Goal: Transaction & Acquisition: Obtain resource

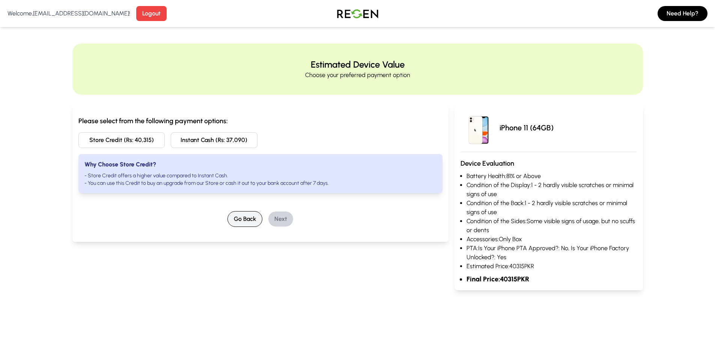
click at [251, 215] on button "Go Back" at bounding box center [244, 219] width 35 height 16
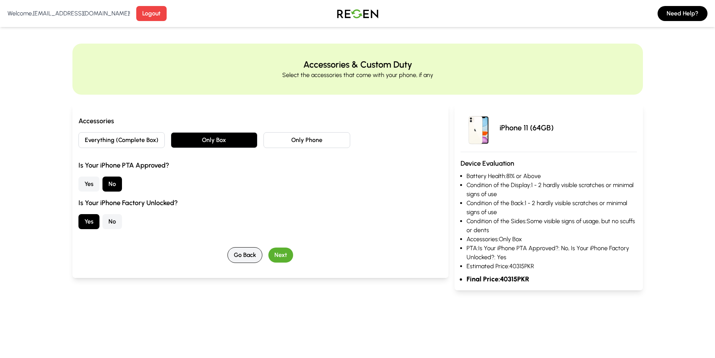
click at [245, 257] on button "Go Back" at bounding box center [244, 255] width 35 height 16
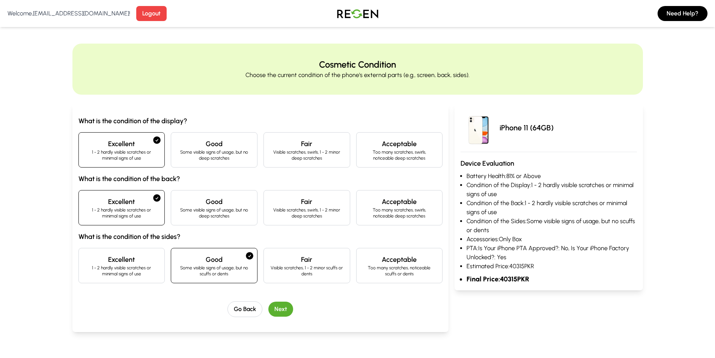
click at [215, 218] on p "Some visible signs of usage, but no deep scratches" at bounding box center [214, 213] width 74 height 12
click at [215, 139] on h4 "Good" at bounding box center [214, 143] width 74 height 11
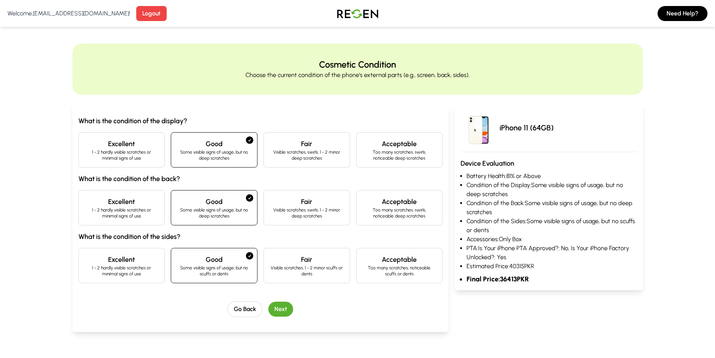
click at [271, 307] on button "Next" at bounding box center [280, 308] width 25 height 15
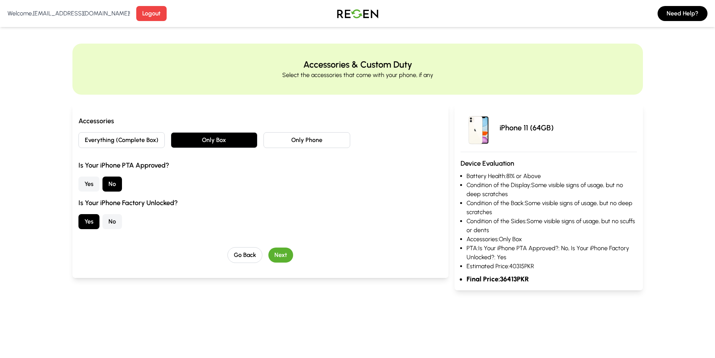
click at [277, 252] on button "Next" at bounding box center [280, 254] width 25 height 15
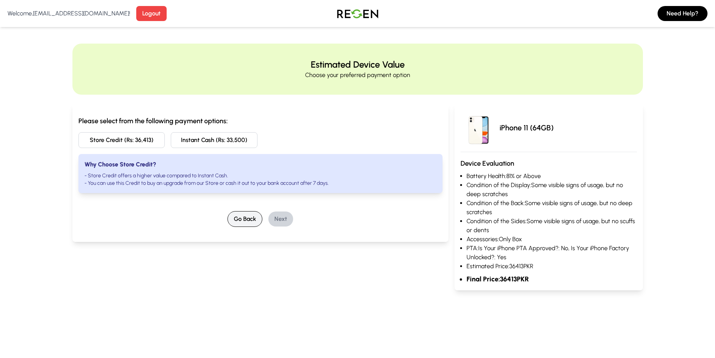
click at [251, 222] on button "Go Back" at bounding box center [244, 219] width 35 height 16
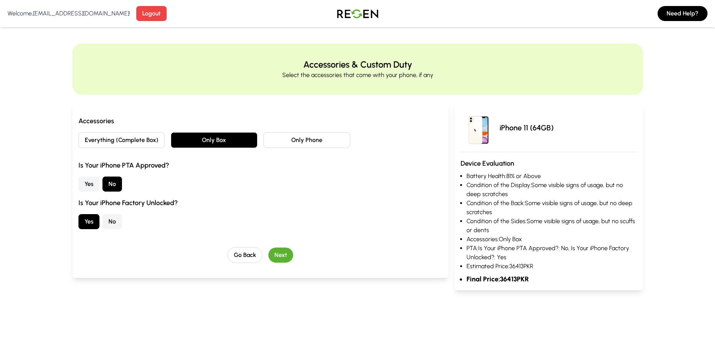
click at [248, 223] on div "Yes No" at bounding box center [260, 221] width 364 height 15
click at [244, 252] on button "Go Back" at bounding box center [244, 255] width 35 height 16
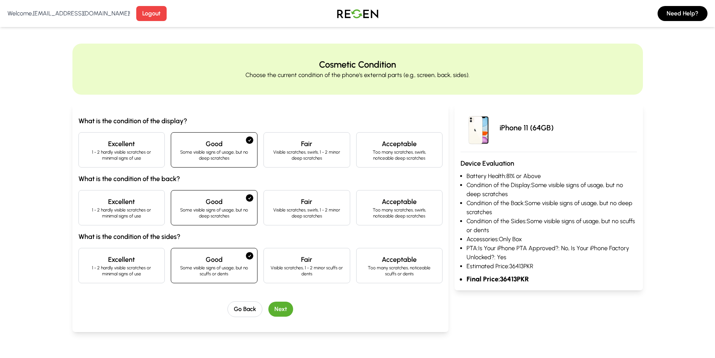
click at [134, 160] on p "1 - 2 hardly visible scratches or minimal signs of use" at bounding box center [122, 155] width 74 height 12
click at [120, 218] on p "1 - 2 hardly visible scratches or minimal signs of use" at bounding box center [122, 213] width 74 height 12
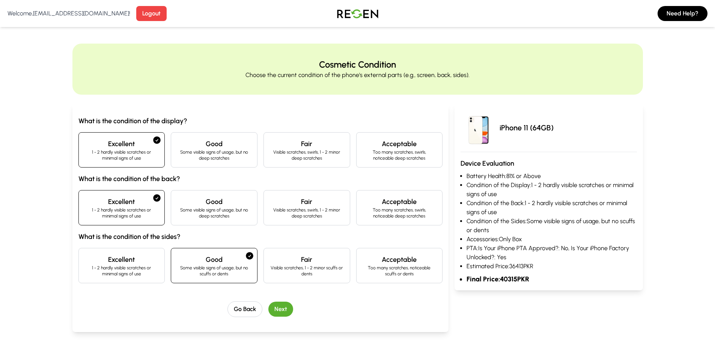
click at [121, 264] on div "Excellent 1 - 2 hardly visible scratches or minimal signs of use" at bounding box center [121, 265] width 87 height 35
click at [277, 312] on button "Next" at bounding box center [280, 308] width 25 height 15
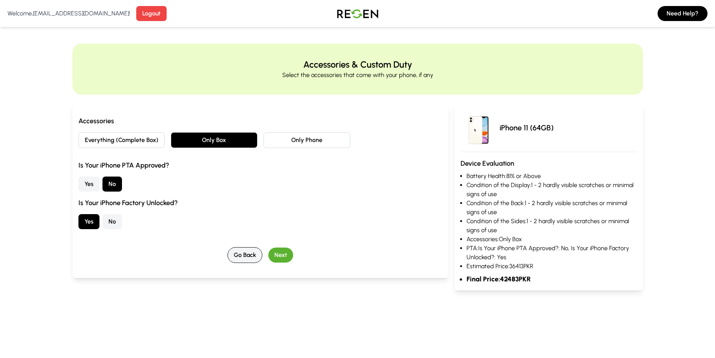
click at [235, 247] on button "Go Back" at bounding box center [244, 255] width 35 height 16
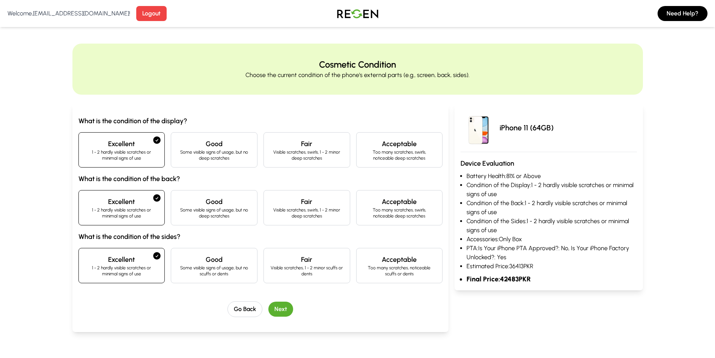
click at [214, 212] on p "Some visible signs of usage, but no deep scratches" at bounding box center [214, 213] width 74 height 12
click at [206, 197] on h4 "Good" at bounding box center [214, 201] width 74 height 11
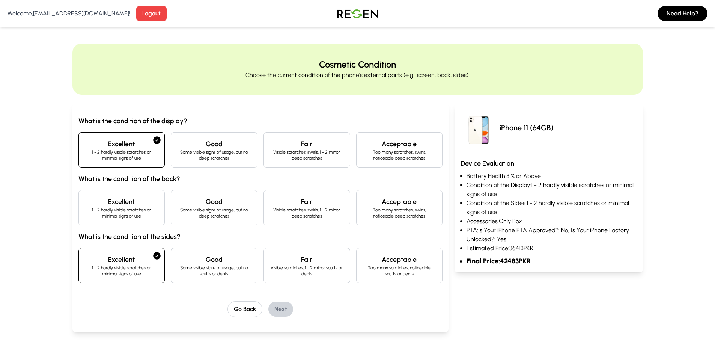
click at [209, 271] on p "Some visible signs of usage, but no scuffs or dents" at bounding box center [214, 271] width 74 height 12
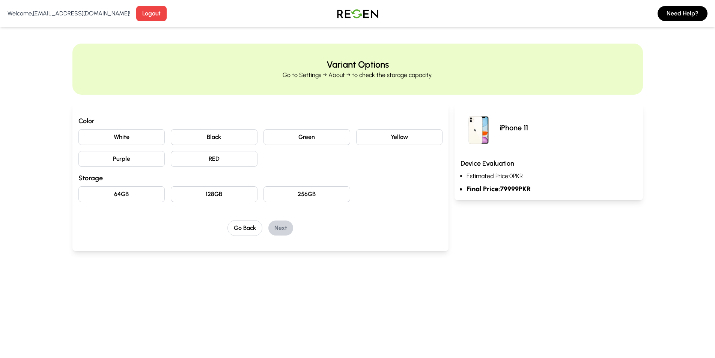
click at [115, 132] on button "White" at bounding box center [121, 137] width 87 height 16
click at [133, 194] on button "64GB" at bounding box center [121, 194] width 87 height 16
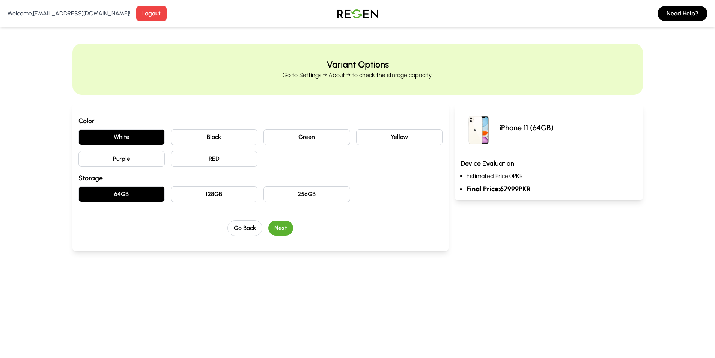
click at [287, 222] on button "Next" at bounding box center [280, 227] width 25 height 15
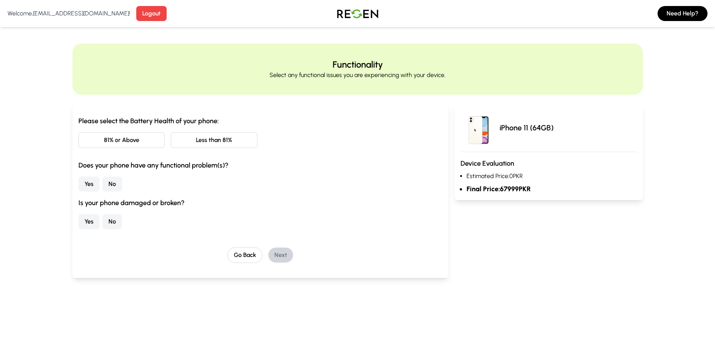
click at [143, 141] on button "81% or Above" at bounding box center [121, 140] width 87 height 16
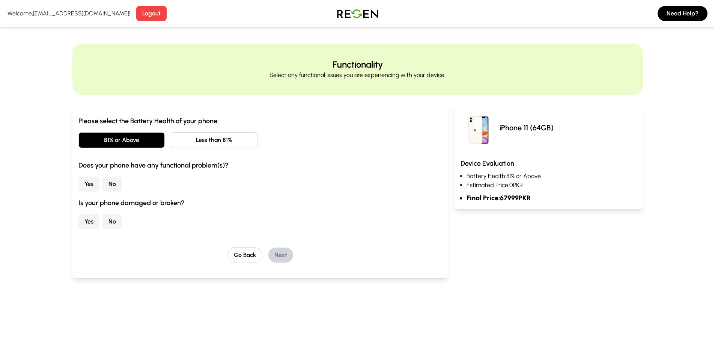
click at [114, 185] on button "No" at bounding box center [112, 183] width 20 height 15
click at [118, 232] on div "Please select the Battery Health of your phone: 81% or Above Less than 81% Does…" at bounding box center [260, 189] width 364 height 147
click at [105, 219] on button "No" at bounding box center [112, 221] width 20 height 15
click at [277, 251] on button "Next" at bounding box center [280, 254] width 25 height 15
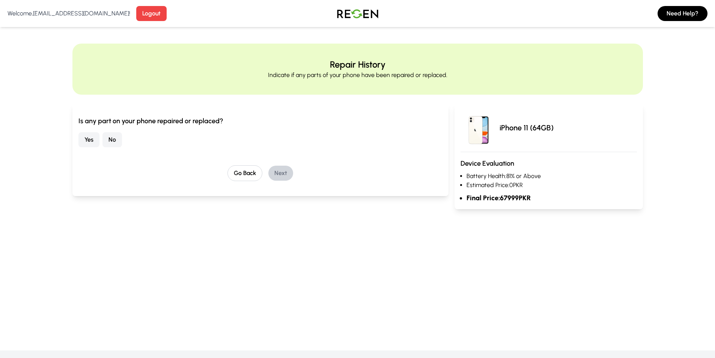
click at [113, 141] on button "No" at bounding box center [112, 139] width 20 height 15
click at [289, 172] on button "Next" at bounding box center [280, 173] width 25 height 15
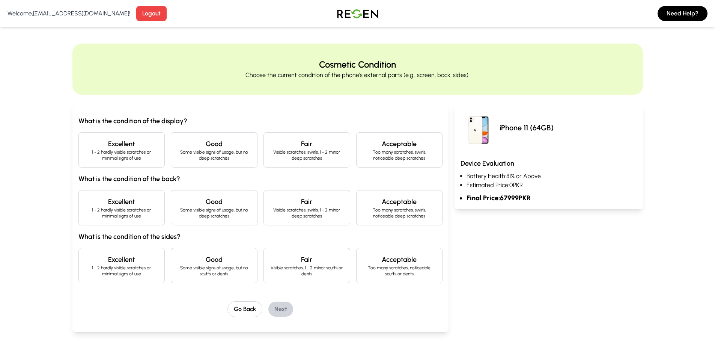
click at [107, 144] on h4 "Excellent" at bounding box center [122, 143] width 74 height 11
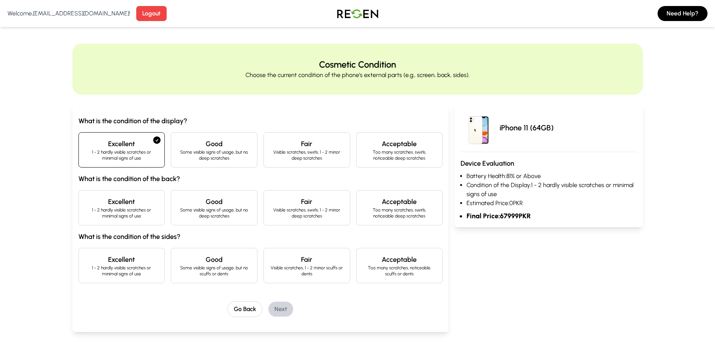
click at [174, 205] on div "Good Some visible signs of usage, but no deep scratches" at bounding box center [214, 207] width 87 height 35
click at [113, 199] on h4 "Excellent" at bounding box center [122, 201] width 74 height 11
drag, startPoint x: 194, startPoint y: 269, endPoint x: 212, endPoint y: 277, distance: 20.4
click at [194, 269] on p "Some visible signs of usage, but no scuffs or dents" at bounding box center [214, 271] width 74 height 12
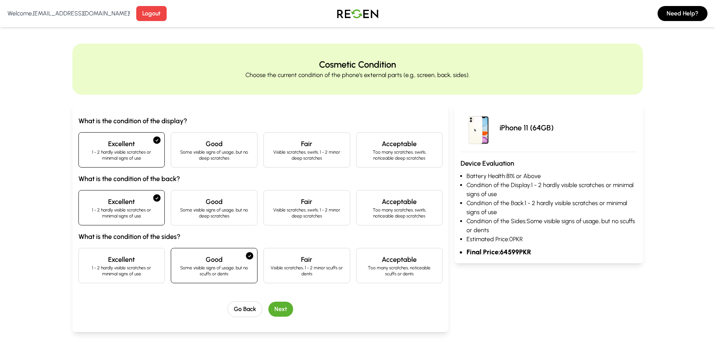
click at [275, 294] on div "What is the condition of the display? Excellent 1 - 2 hardly visible scratches …" at bounding box center [260, 216] width 364 height 201
click at [281, 311] on button "Next" at bounding box center [280, 308] width 25 height 15
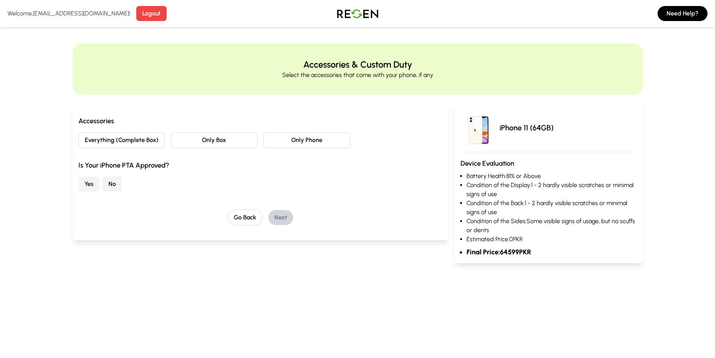
click at [230, 144] on button "Only Box" at bounding box center [214, 140] width 87 height 16
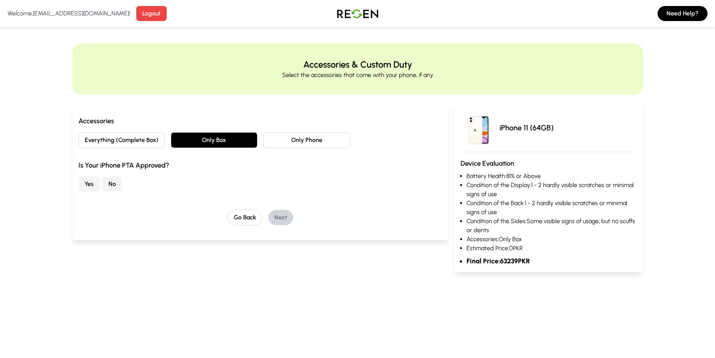
click at [112, 186] on button "No" at bounding box center [112, 183] width 20 height 15
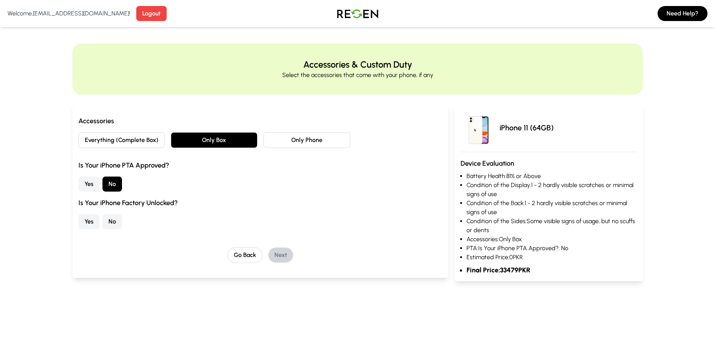
drag, startPoint x: 102, startPoint y: 220, endPoint x: 107, endPoint y: 222, distance: 4.9
click at [103, 220] on button "No" at bounding box center [112, 221] width 20 height 15
click at [95, 223] on button "Yes" at bounding box center [88, 221] width 21 height 15
click at [274, 255] on button "Next" at bounding box center [280, 254] width 25 height 15
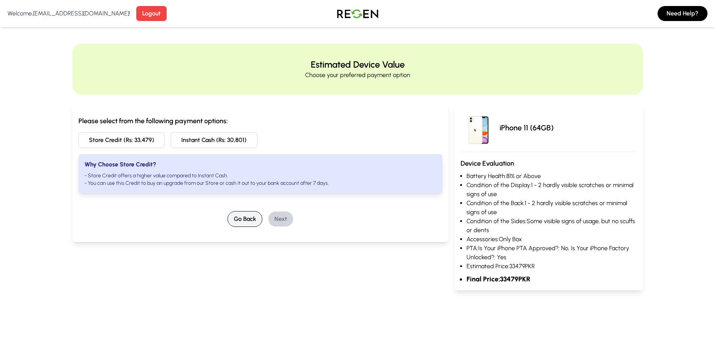
click at [239, 217] on button "Go Back" at bounding box center [244, 219] width 35 height 16
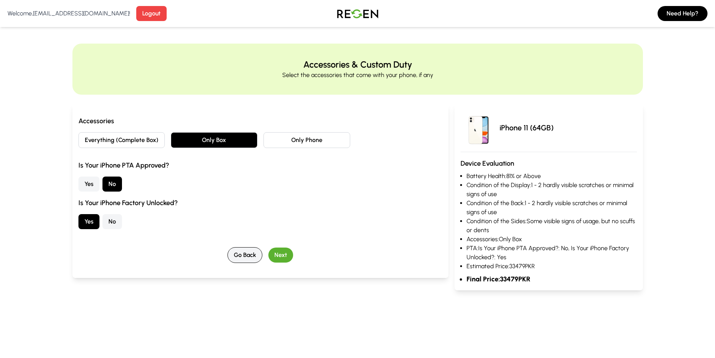
click at [239, 217] on div "Yes No" at bounding box center [260, 221] width 364 height 15
click at [315, 145] on button "Only Phone" at bounding box center [306, 140] width 87 height 16
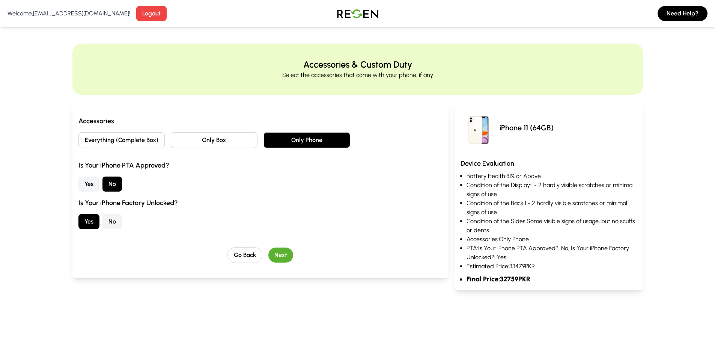
click at [143, 144] on button "Everything (Complete Box)" at bounding box center [121, 140] width 87 height 16
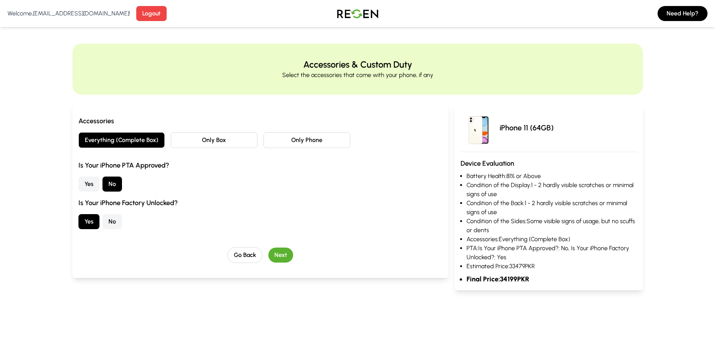
click at [331, 140] on button "Only Phone" at bounding box center [306, 140] width 87 height 16
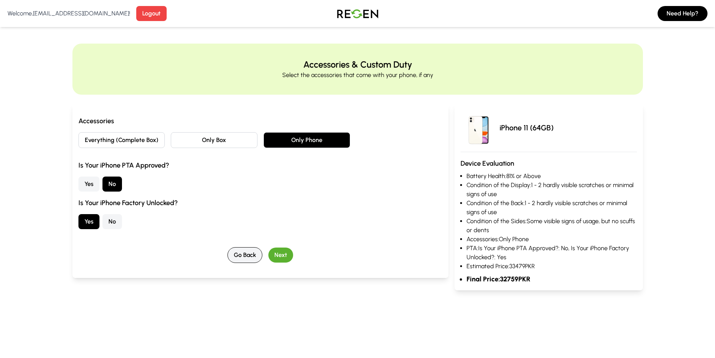
click at [241, 247] on button "Go Back" at bounding box center [244, 255] width 35 height 16
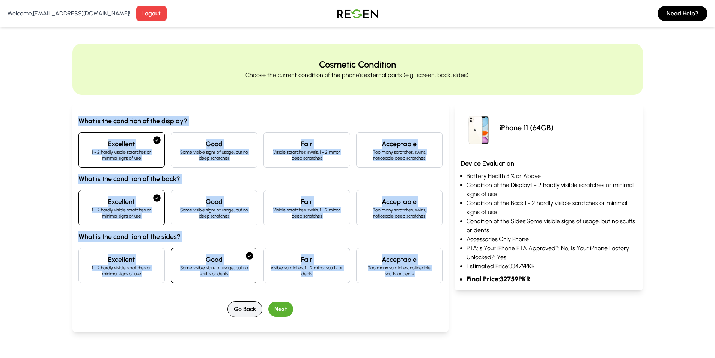
click at [234, 304] on button "Go Back" at bounding box center [244, 309] width 35 height 16
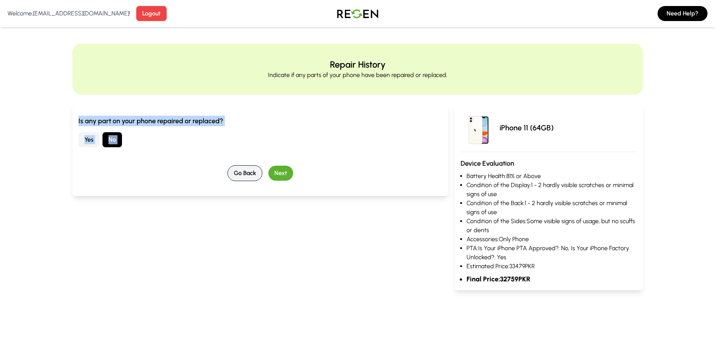
click at [244, 171] on button "Go Back" at bounding box center [244, 173] width 35 height 16
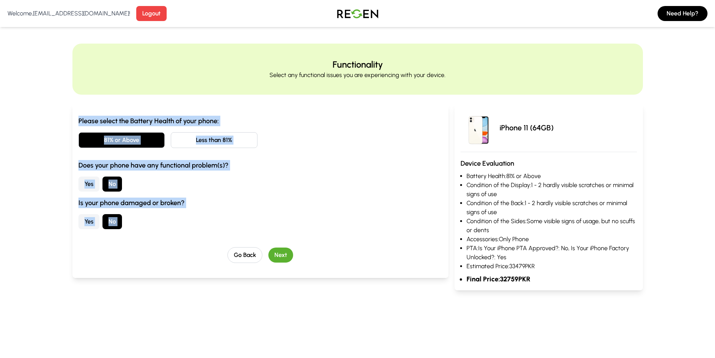
click at [244, 260] on button "Go Back" at bounding box center [244, 255] width 35 height 16
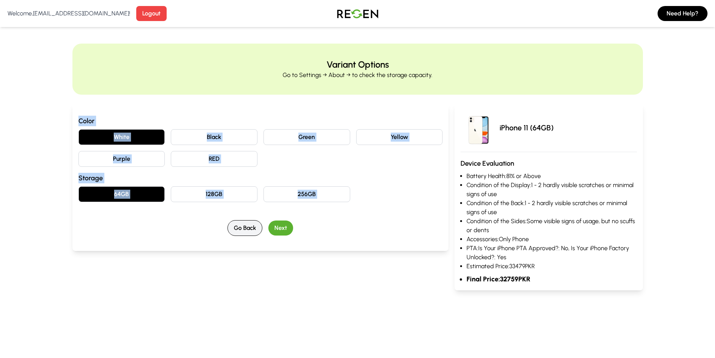
click at [236, 222] on button "Go Back" at bounding box center [244, 228] width 35 height 16
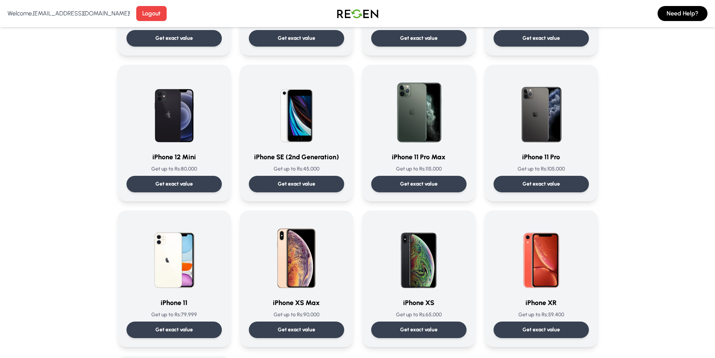
scroll to position [676, 0]
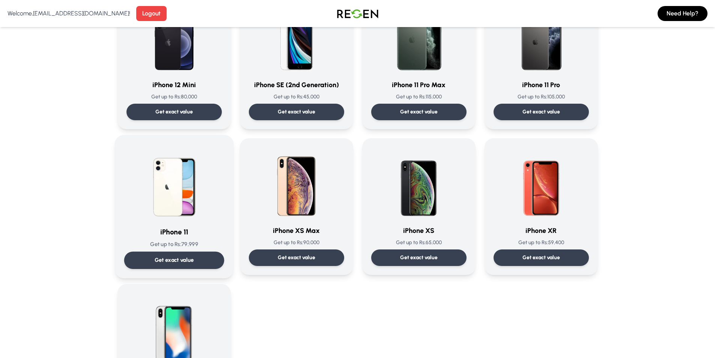
click at [203, 197] on img at bounding box center [174, 182] width 76 height 76
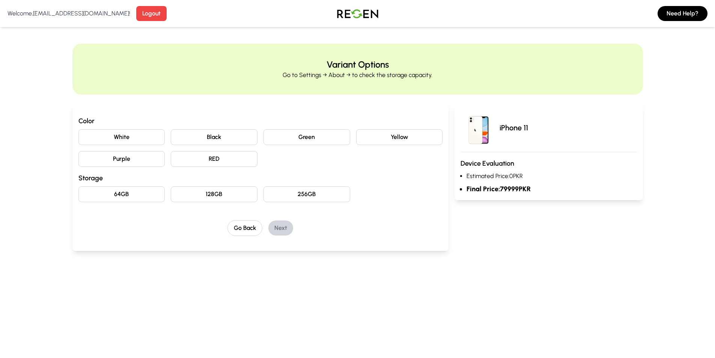
click at [147, 137] on button "White" at bounding box center [121, 137] width 87 height 16
click at [123, 194] on button "64GB" at bounding box center [121, 194] width 87 height 16
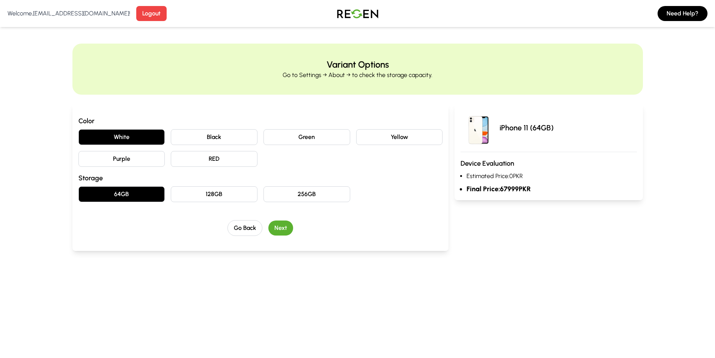
click at [283, 228] on button "Next" at bounding box center [280, 227] width 25 height 15
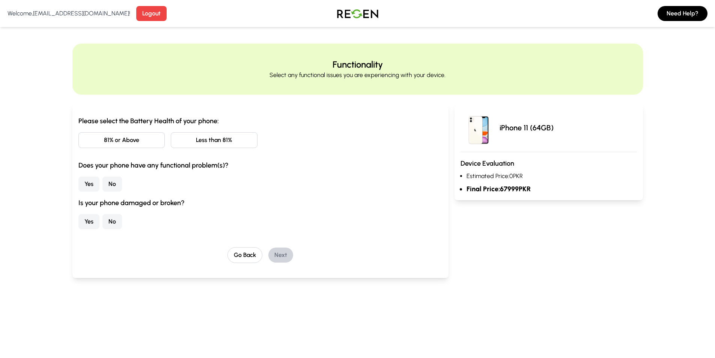
click at [129, 140] on button "81% or Above" at bounding box center [121, 140] width 87 height 16
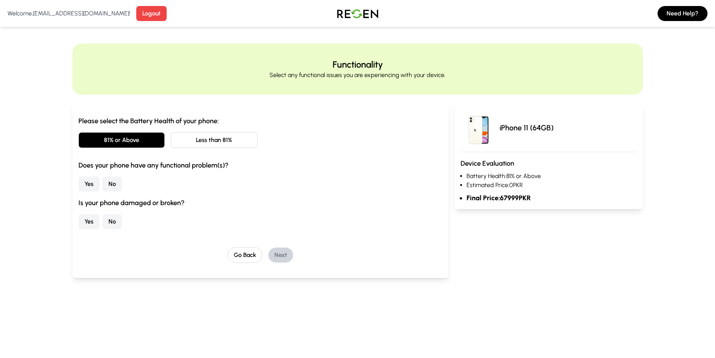
click at [111, 187] on button "No" at bounding box center [112, 183] width 20 height 15
click at [111, 229] on button "No" at bounding box center [112, 221] width 20 height 15
click at [292, 256] on button "Next" at bounding box center [280, 254] width 25 height 15
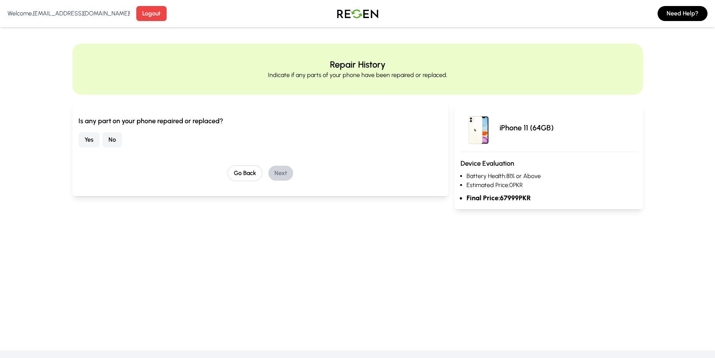
click at [111, 138] on button "No" at bounding box center [112, 139] width 20 height 15
click at [89, 138] on button "Yes" at bounding box center [88, 139] width 21 height 15
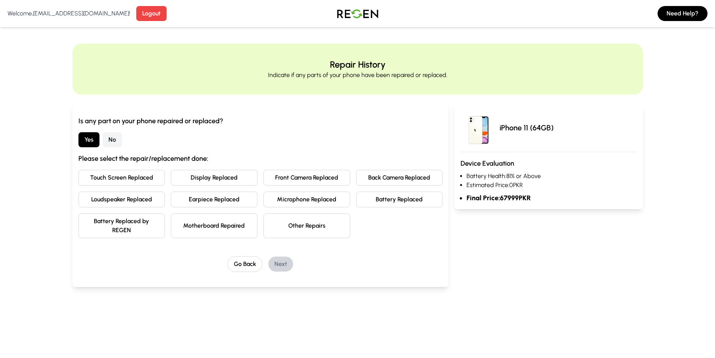
click at [400, 205] on button "Battery Replaced" at bounding box center [399, 199] width 87 height 16
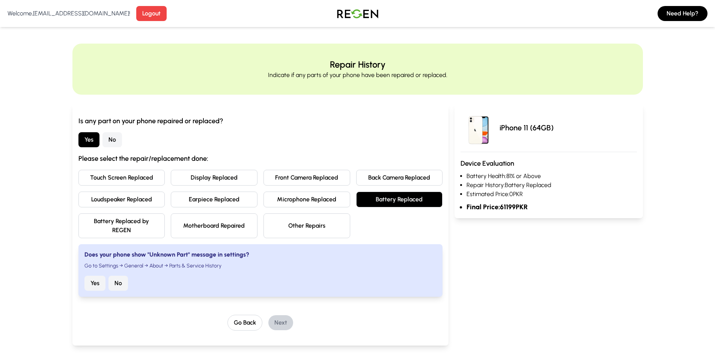
click at [111, 229] on button "Battery Replaced by REGEN" at bounding box center [121, 225] width 87 height 25
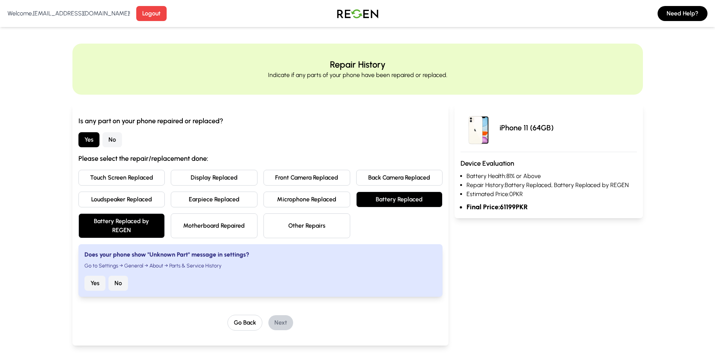
click at [373, 193] on button "Battery Replaced" at bounding box center [399, 199] width 87 height 16
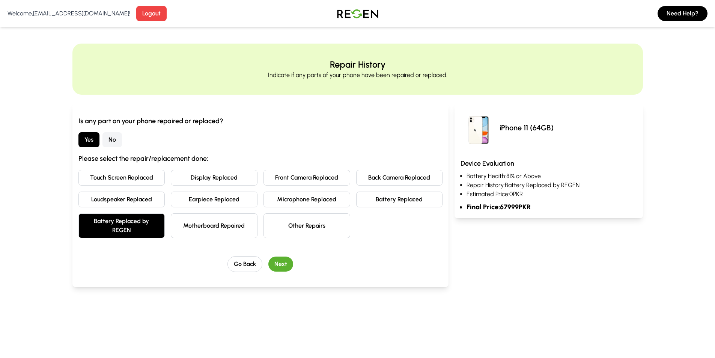
click at [129, 226] on button "Battery Replaced by REGEN" at bounding box center [121, 225] width 87 height 25
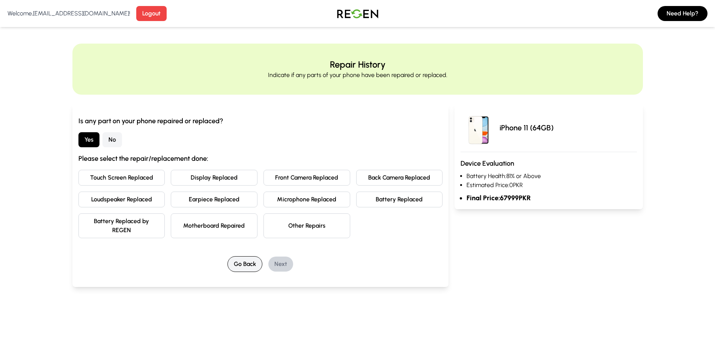
click at [246, 263] on button "Go Back" at bounding box center [244, 264] width 35 height 16
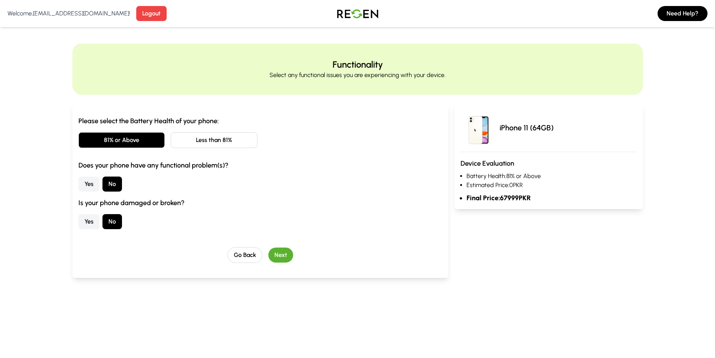
click at [283, 254] on button "Next" at bounding box center [280, 254] width 25 height 15
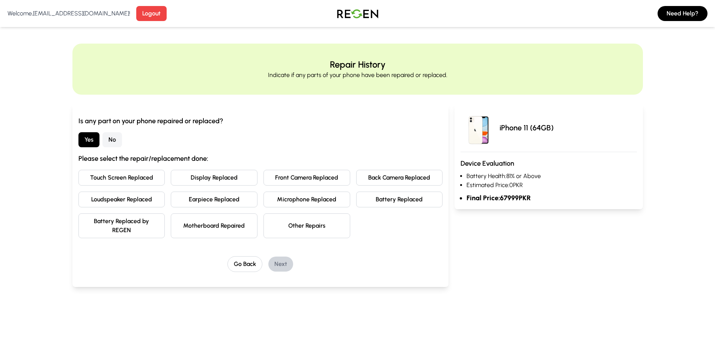
click at [142, 229] on button "Battery Replaced by REGEN" at bounding box center [121, 225] width 87 height 25
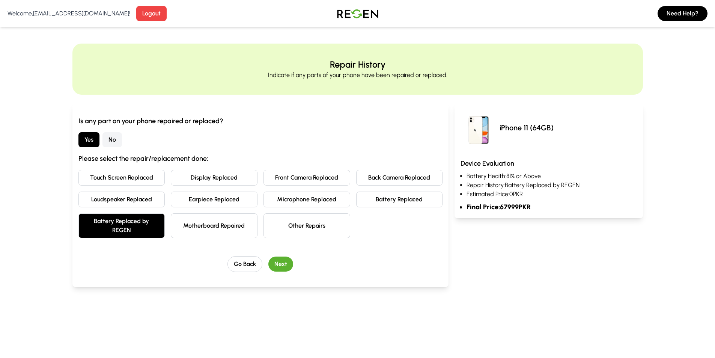
click at [281, 260] on button "Next" at bounding box center [280, 263] width 25 height 15
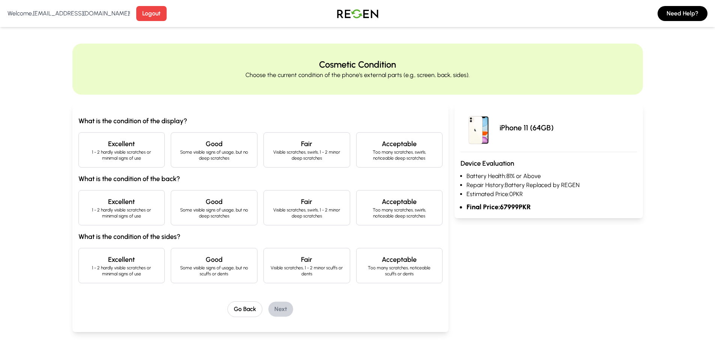
click at [128, 163] on div "Excellent 1 - 2 hardly visible scratches or minimal signs of use" at bounding box center [121, 149] width 87 height 35
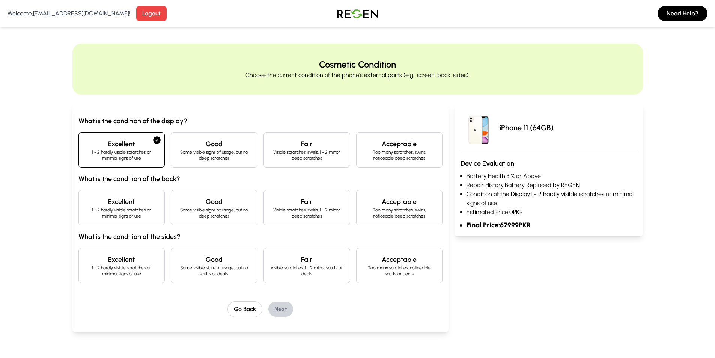
click at [174, 218] on div "Good Some visible signs of usage, but no deep scratches" at bounding box center [214, 207] width 87 height 35
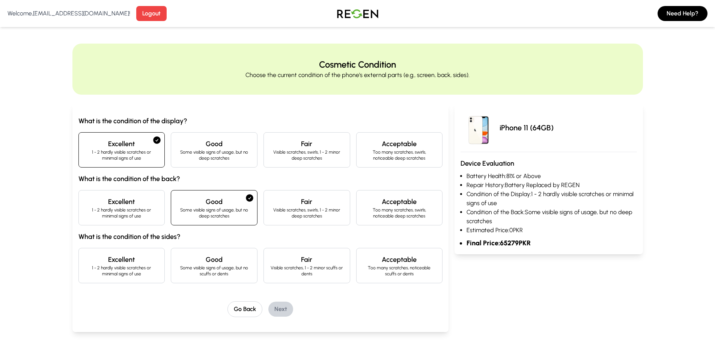
click at [74, 215] on div "What is the condition of the display? Excellent 1 - 2 hardly visible scratches …" at bounding box center [260, 218] width 376 height 228
click at [131, 203] on h4 "Excellent" at bounding box center [122, 201] width 74 height 11
click at [197, 254] on div "Good Some visible signs of usage, but no scuffs or dents" at bounding box center [214, 265] width 87 height 35
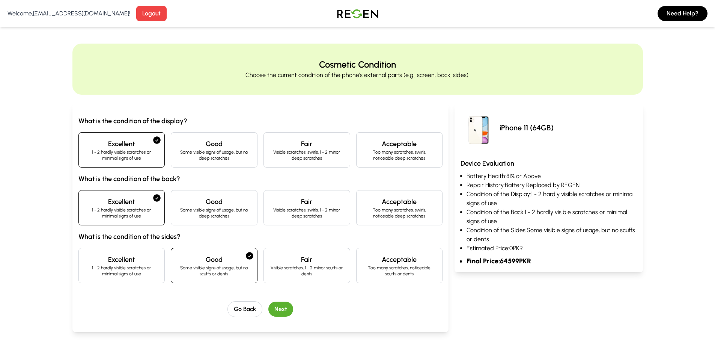
click at [138, 256] on h4 "Excellent" at bounding box center [122, 259] width 74 height 11
click at [190, 254] on h4 "Good" at bounding box center [214, 259] width 74 height 11
click at [278, 303] on button "Next" at bounding box center [280, 308] width 25 height 15
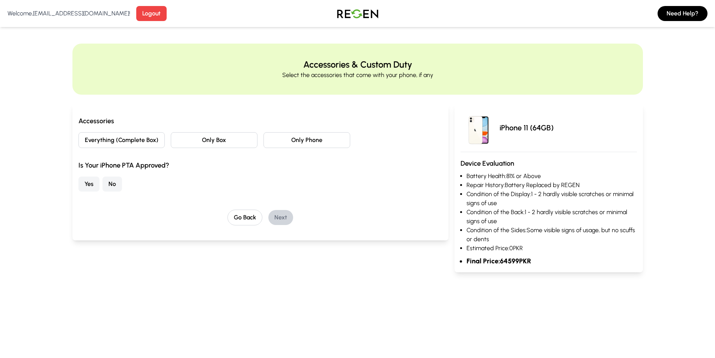
click at [220, 140] on button "Only Box" at bounding box center [214, 140] width 87 height 16
click at [118, 184] on button "No" at bounding box center [112, 183] width 20 height 15
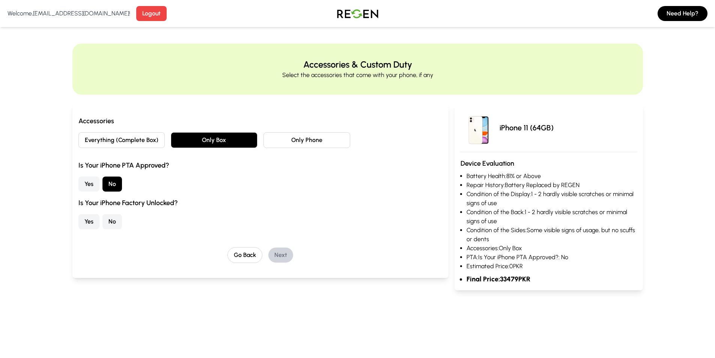
click at [81, 221] on button "Yes" at bounding box center [88, 221] width 21 height 15
click at [276, 252] on button "Next" at bounding box center [280, 254] width 25 height 15
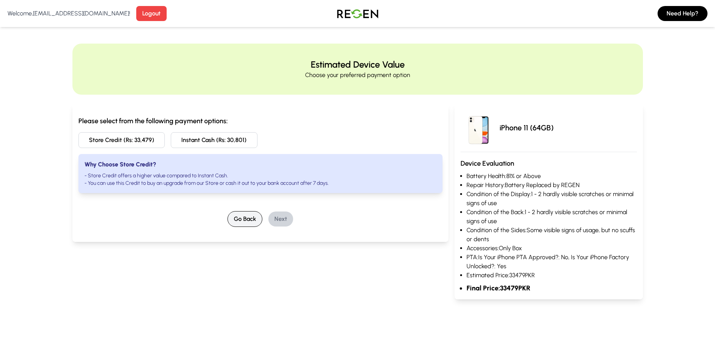
click at [252, 220] on button "Go Back" at bounding box center [244, 219] width 35 height 16
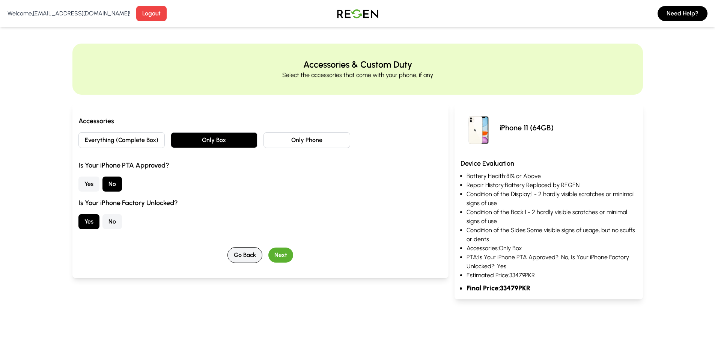
click at [240, 256] on button "Go Back" at bounding box center [244, 255] width 35 height 16
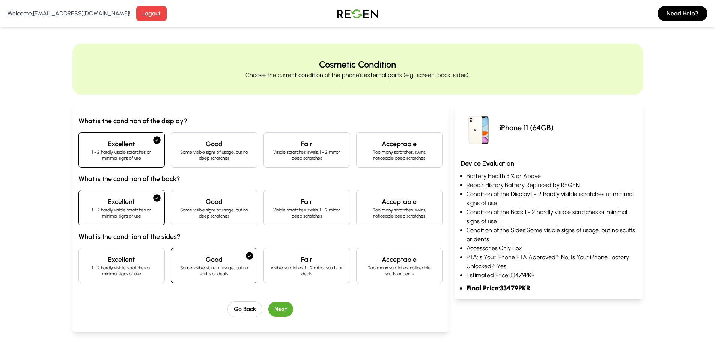
click at [122, 251] on div "Excellent 1 - 2 hardly visible scratches or minimal signs of use" at bounding box center [121, 265] width 87 height 35
click at [203, 207] on p "Some visible signs of usage, but no deep scratches" at bounding box center [214, 213] width 74 height 12
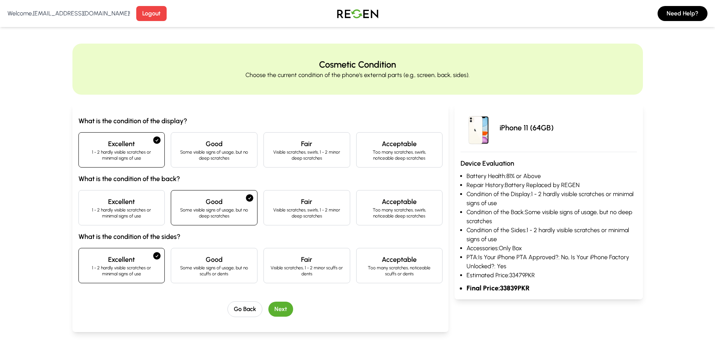
click at [135, 223] on div "Excellent 1 - 2 hardly visible scratches or minimal signs of use" at bounding box center [121, 207] width 87 height 35
click at [227, 272] on p "Some visible signs of usage, but no scuffs or dents" at bounding box center [214, 271] width 74 height 12
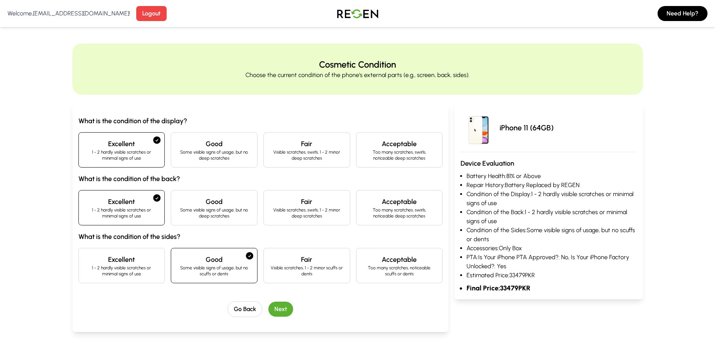
click at [273, 312] on button "Next" at bounding box center [280, 308] width 25 height 15
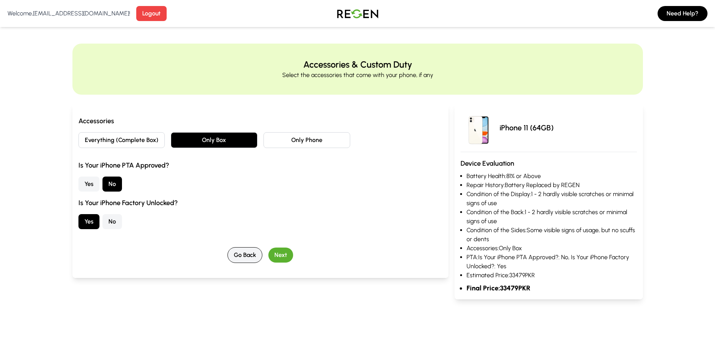
click at [235, 249] on button "Go Back" at bounding box center [244, 255] width 35 height 16
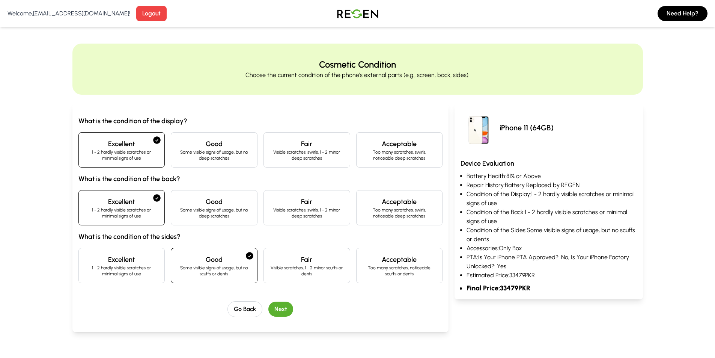
click at [241, 300] on div "What is the condition of the display? Excellent 1 - 2 hardly visible scratches …" at bounding box center [260, 216] width 364 height 201
click at [255, 313] on button "Go Back" at bounding box center [244, 309] width 35 height 16
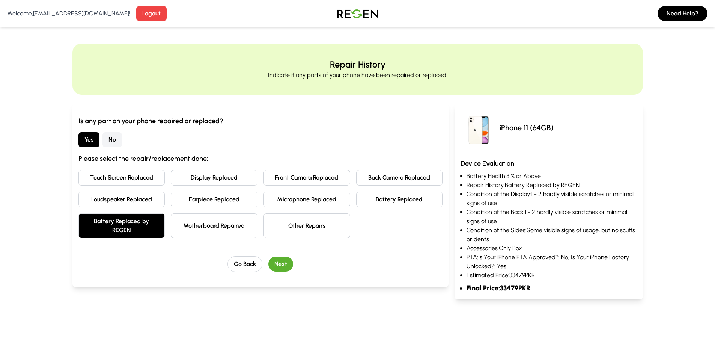
click at [122, 233] on button "Battery Replaced by REGEN" at bounding box center [121, 225] width 87 height 25
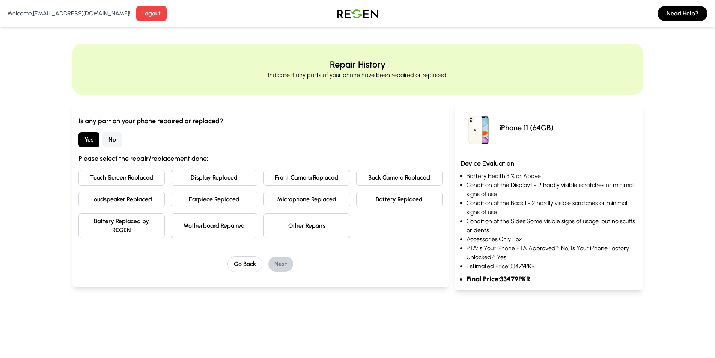
click at [114, 144] on button "No" at bounding box center [112, 139] width 20 height 15
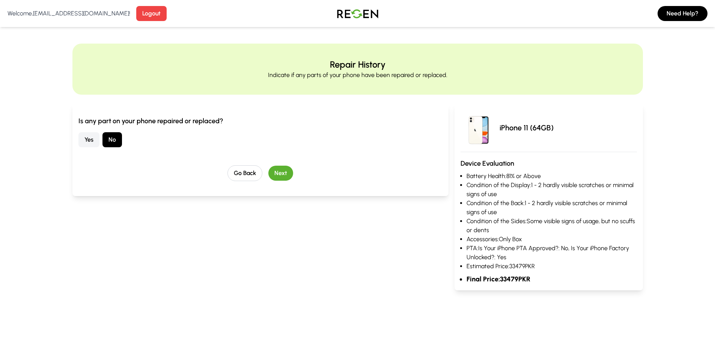
click at [283, 173] on button "Next" at bounding box center [280, 173] width 25 height 15
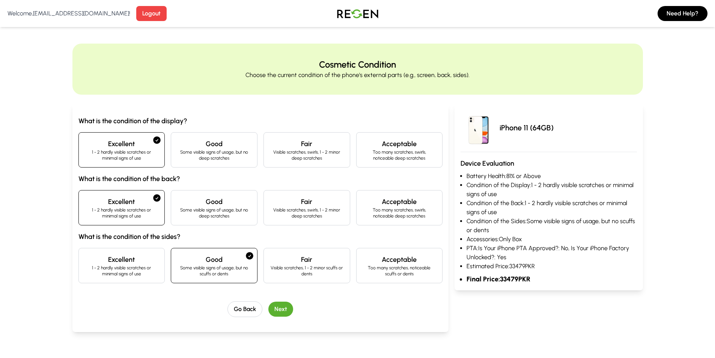
click at [275, 311] on button "Next" at bounding box center [280, 308] width 25 height 15
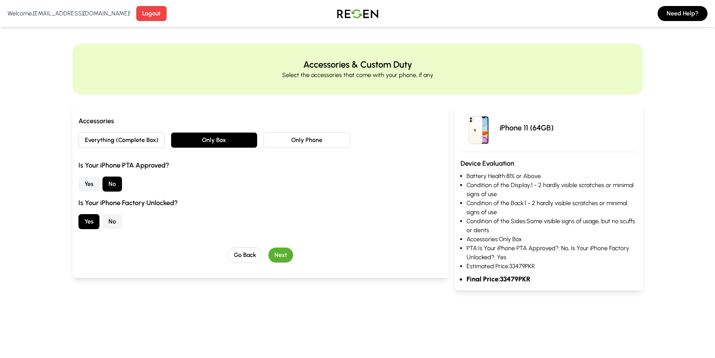
click at [271, 252] on button "Next" at bounding box center [280, 254] width 25 height 15
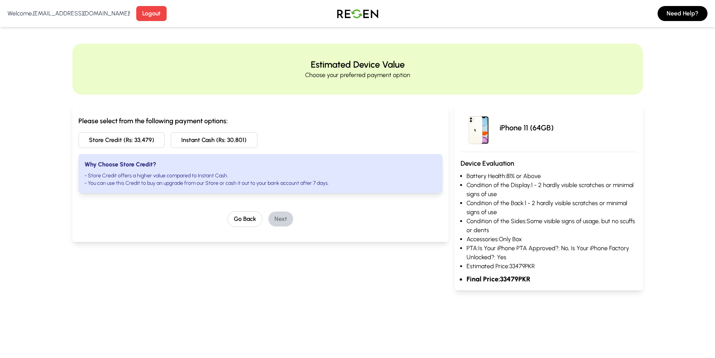
drag, startPoint x: 457, startPoint y: 107, endPoint x: 587, endPoint y: 138, distance: 134.3
click at [587, 138] on div "iPhone 11 (64GB) Device Evaluation Battery Health: 81% or Above Condition of th…" at bounding box center [549, 197] width 188 height 187
drag, startPoint x: 415, startPoint y: 320, endPoint x: 419, endPoint y: 309, distance: 11.8
click at [416, 320] on main "Estimated Device Value Choose your preferred payment option Please select from …" at bounding box center [357, 167] width 715 height 319
drag, startPoint x: 453, startPoint y: 167, endPoint x: 686, endPoint y: 260, distance: 250.1
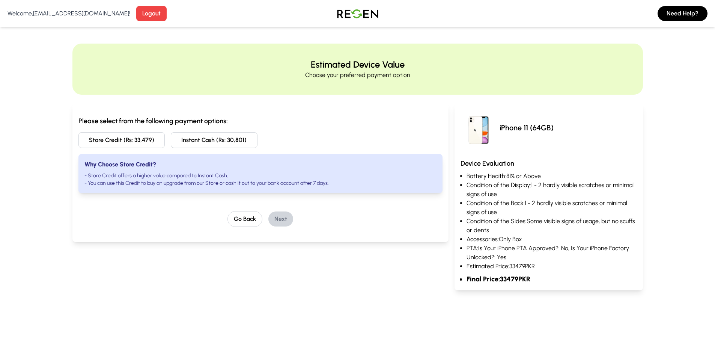
click at [683, 271] on div "Estimated Device Value Choose your preferred payment option Please select from …" at bounding box center [357, 167] width 715 height 247
click at [686, 258] on div "Estimated Device Value Choose your preferred payment option Please select from …" at bounding box center [357, 167] width 715 height 247
click at [336, 309] on main "Estimated Device Value Choose your preferred payment option Please select from …" at bounding box center [357, 167] width 715 height 319
drag, startPoint x: 336, startPoint y: 309, endPoint x: 330, endPoint y: 323, distance: 15.1
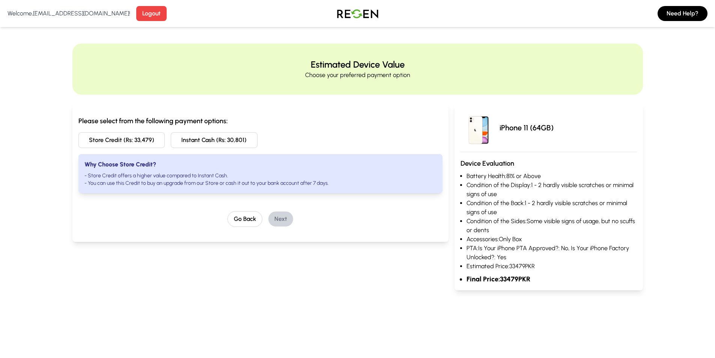
drag, startPoint x: 330, startPoint y: 323, endPoint x: 317, endPoint y: 326, distance: 13.1
drag, startPoint x: 458, startPoint y: 173, endPoint x: 683, endPoint y: 288, distance: 252.5
click at [683, 288] on div "Estimated Device Value Choose your preferred payment option Please select from …" at bounding box center [357, 167] width 715 height 247
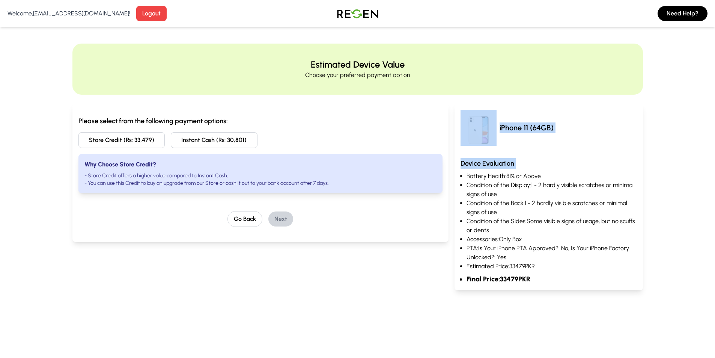
drag, startPoint x: 456, startPoint y: 176, endPoint x: 426, endPoint y: 283, distance: 111.2
click at [426, 283] on div "Please select from the following payment options: Store Credit (Rs: 33,479) Ins…" at bounding box center [357, 193] width 570 height 196
click at [425, 283] on div "Please select from the following payment options: Store Credit (Rs: 33,479) Ins…" at bounding box center [260, 197] width 376 height 187
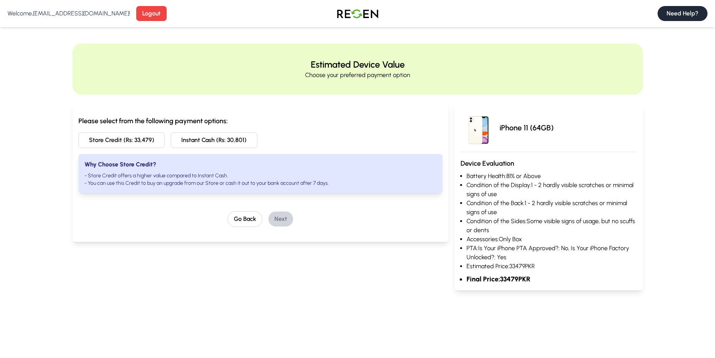
click at [681, 15] on button "Need Help?" at bounding box center [683, 13] width 50 height 15
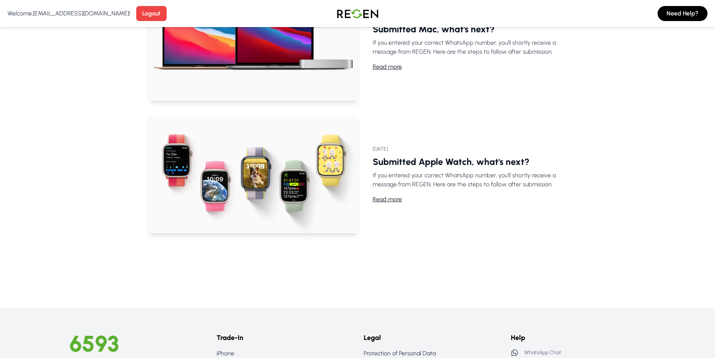
scroll to position [300, 0]
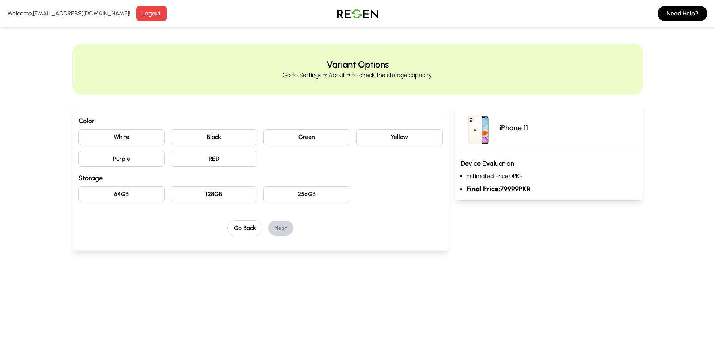
click at [117, 138] on button "White" at bounding box center [121, 137] width 87 height 16
click at [126, 195] on button "64GB" at bounding box center [121, 194] width 87 height 16
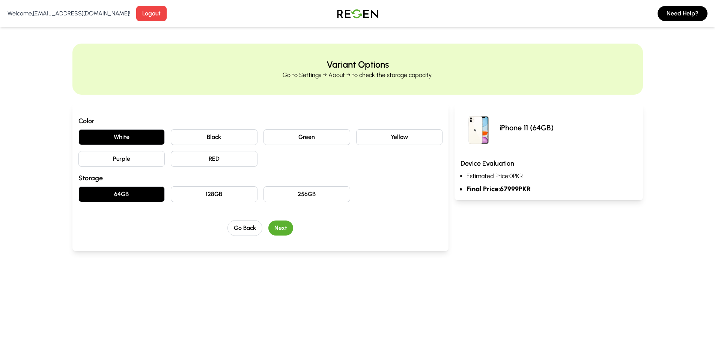
click at [279, 230] on button "Next" at bounding box center [280, 227] width 25 height 15
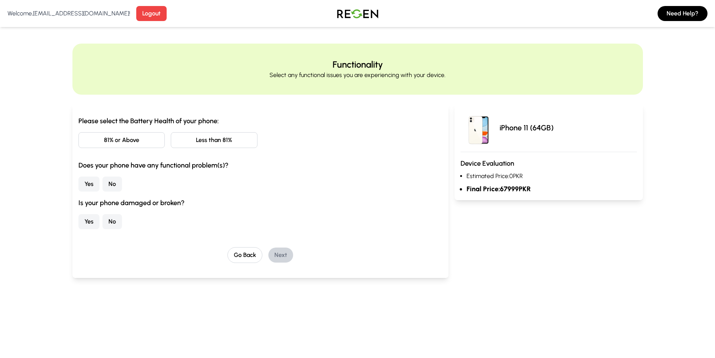
click at [127, 142] on button "81% or Above" at bounding box center [121, 140] width 87 height 16
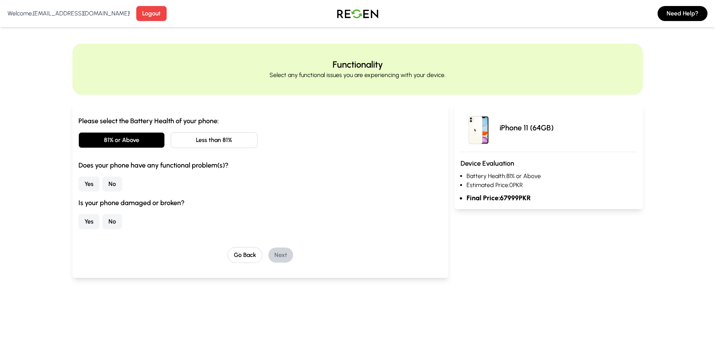
click at [111, 185] on button "No" at bounding box center [112, 183] width 20 height 15
click at [117, 224] on button "No" at bounding box center [112, 221] width 20 height 15
click at [278, 255] on button "Next" at bounding box center [280, 254] width 25 height 15
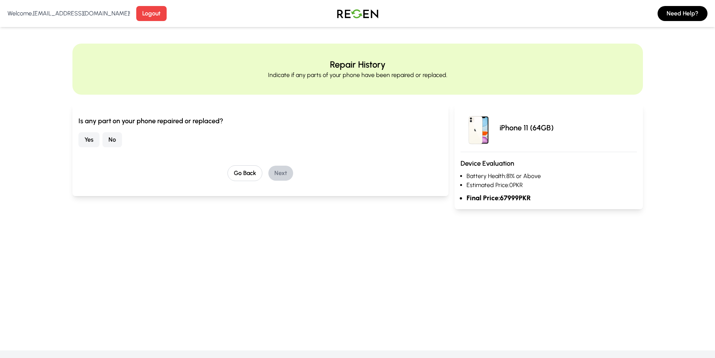
click at [111, 140] on button "No" at bounding box center [112, 139] width 20 height 15
click at [280, 178] on button "Next" at bounding box center [280, 173] width 25 height 15
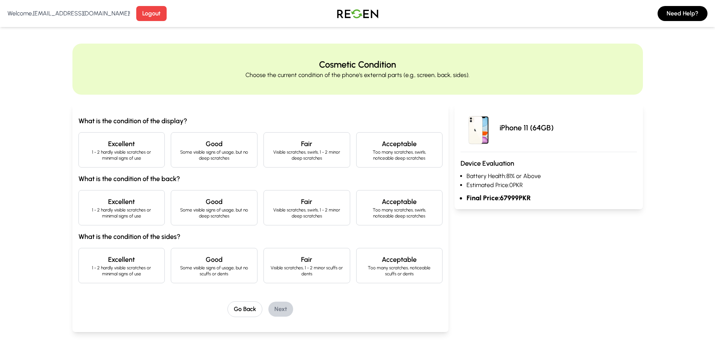
click at [139, 153] on p "1 - 2 hardly visible scratches or minimal signs of use" at bounding box center [122, 155] width 74 height 12
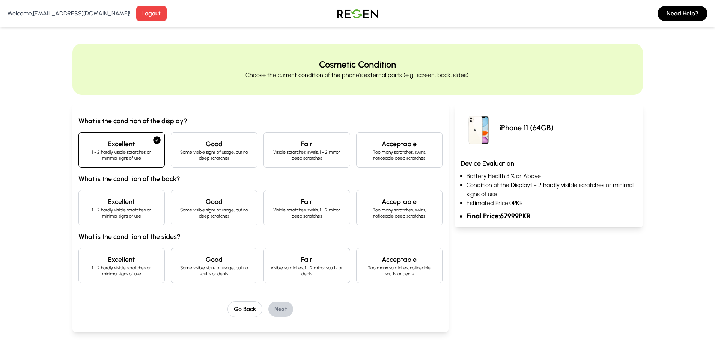
click at [124, 224] on div "Excellent 1 - 2 hardly visible scratches or minimal signs of use" at bounding box center [121, 207] width 87 height 35
drag, startPoint x: 189, startPoint y: 274, endPoint x: 202, endPoint y: 272, distance: 12.9
click at [190, 274] on p "Some visible signs of usage, but no scuffs or dents" at bounding box center [214, 271] width 74 height 12
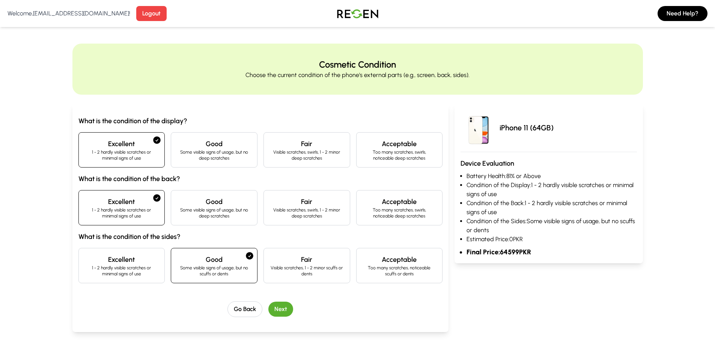
click at [278, 310] on button "Next" at bounding box center [280, 308] width 25 height 15
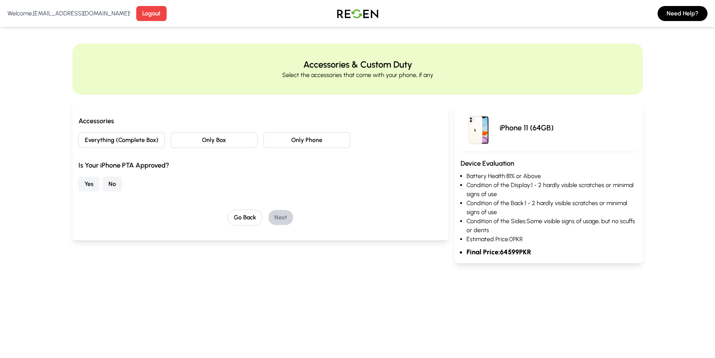
click at [222, 142] on button "Only Box" at bounding box center [214, 140] width 87 height 16
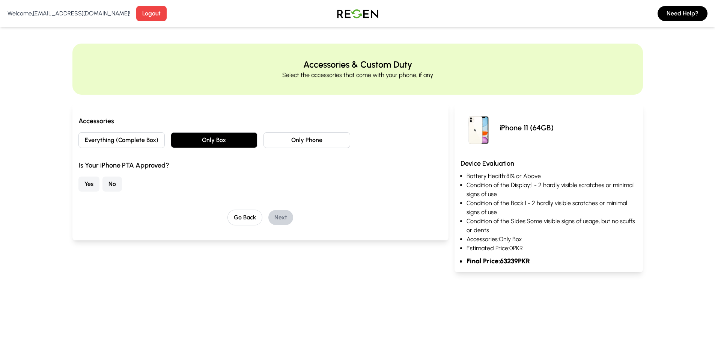
click at [111, 185] on button "No" at bounding box center [112, 183] width 20 height 15
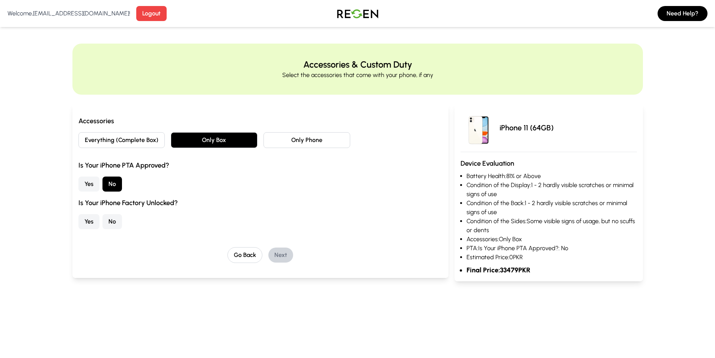
click at [102, 223] on button "No" at bounding box center [112, 221] width 20 height 15
click at [283, 259] on button "Next" at bounding box center [280, 254] width 25 height 15
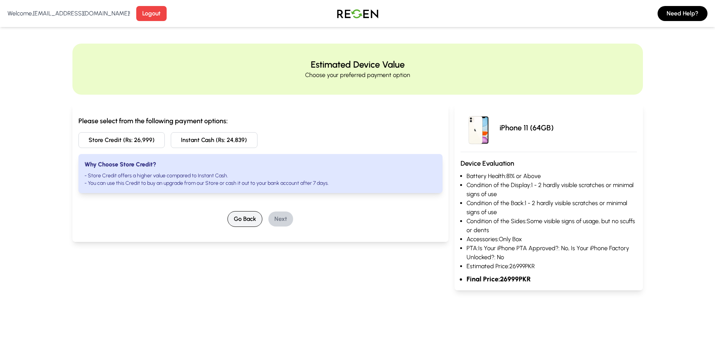
click at [233, 217] on button "Go Back" at bounding box center [244, 219] width 35 height 16
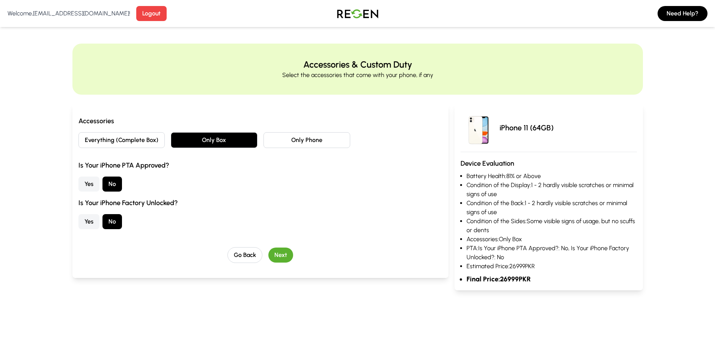
click at [94, 221] on button "Yes" at bounding box center [88, 221] width 21 height 15
click at [111, 222] on button "No" at bounding box center [112, 221] width 20 height 15
click at [97, 222] on button "Yes" at bounding box center [88, 221] width 21 height 15
click at [284, 256] on button "Next" at bounding box center [280, 254] width 25 height 15
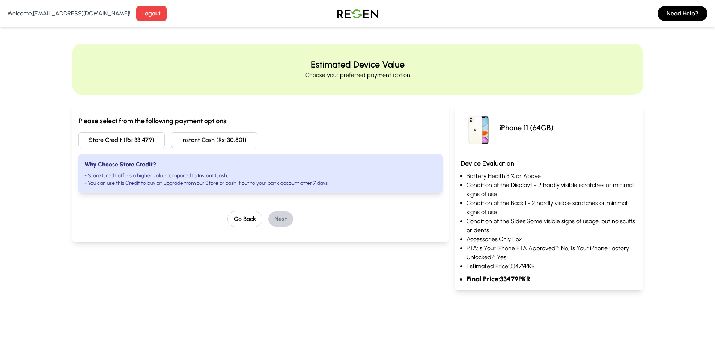
drag, startPoint x: 694, startPoint y: 0, endPoint x: 347, endPoint y: 313, distance: 467.4
click at [347, 313] on main "Estimated Device Value Choose your preferred payment option Please select from …" at bounding box center [357, 167] width 715 height 319
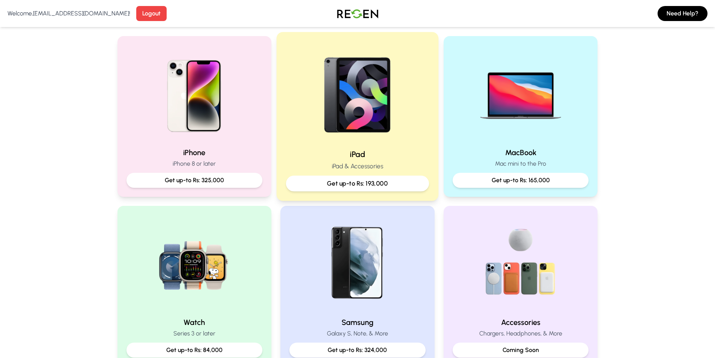
scroll to position [38, 0]
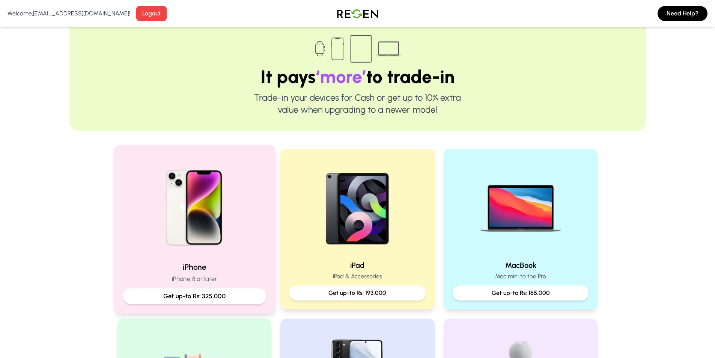
click at [248, 194] on div at bounding box center [194, 204] width 143 height 101
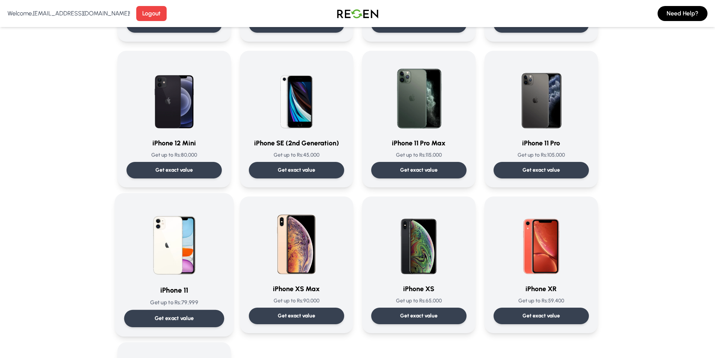
scroll to position [676, 0]
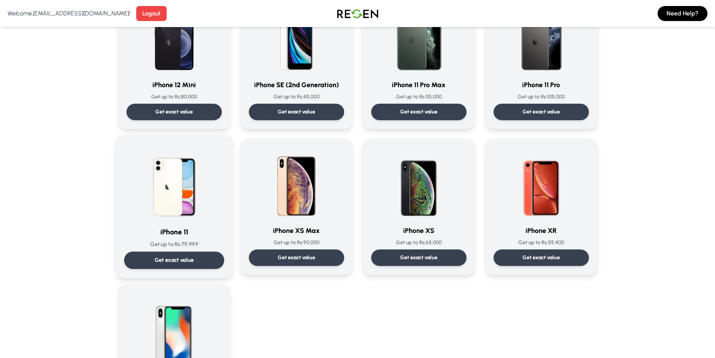
click at [181, 189] on img at bounding box center [174, 182] width 76 height 76
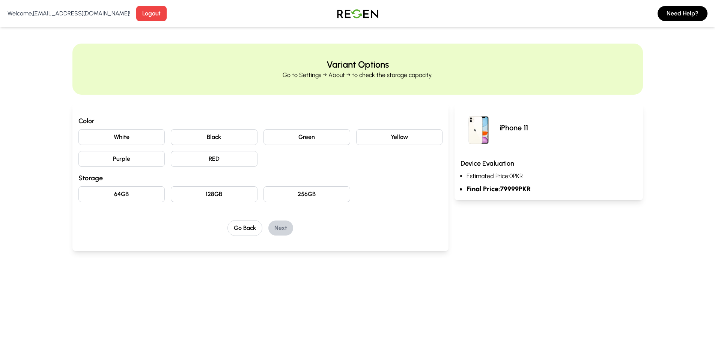
click at [149, 143] on button "White" at bounding box center [121, 137] width 87 height 16
click at [123, 203] on div "Color White Black Green Yellow Purple RED Storage 64GB 128GB 256GB Go Back Next" at bounding box center [260, 176] width 364 height 120
click at [132, 197] on button "64GB" at bounding box center [121, 194] width 87 height 16
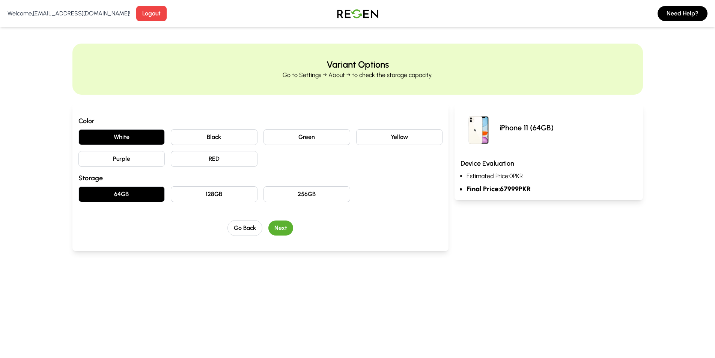
click at [278, 230] on button "Next" at bounding box center [280, 227] width 25 height 15
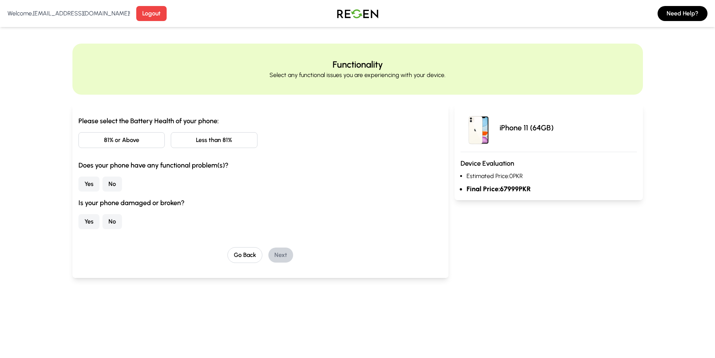
click at [146, 146] on button "81% or Above" at bounding box center [121, 140] width 87 height 16
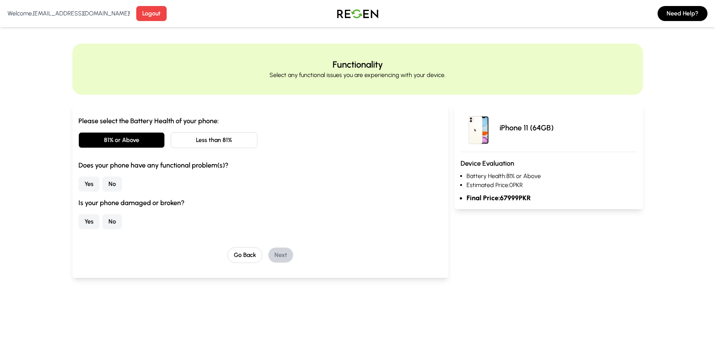
click at [112, 181] on button "No" at bounding box center [112, 183] width 20 height 15
click at [112, 218] on button "No" at bounding box center [112, 221] width 20 height 15
click at [269, 252] on button "Next" at bounding box center [280, 254] width 25 height 15
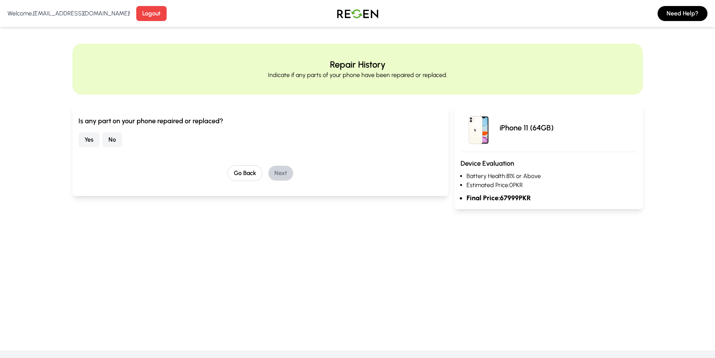
click at [108, 141] on button "No" at bounding box center [112, 139] width 20 height 15
drag, startPoint x: 284, startPoint y: 178, endPoint x: 287, endPoint y: 173, distance: 5.4
click at [287, 173] on button "Next" at bounding box center [280, 173] width 25 height 15
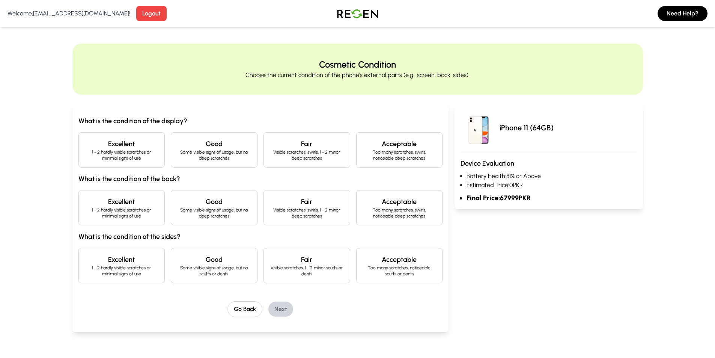
drag, startPoint x: 84, startPoint y: 166, endPoint x: 140, endPoint y: 187, distance: 59.9
click at [84, 165] on div "Excellent 1 - 2 hardly visible scratches or minimal signs of use" at bounding box center [121, 149] width 87 height 35
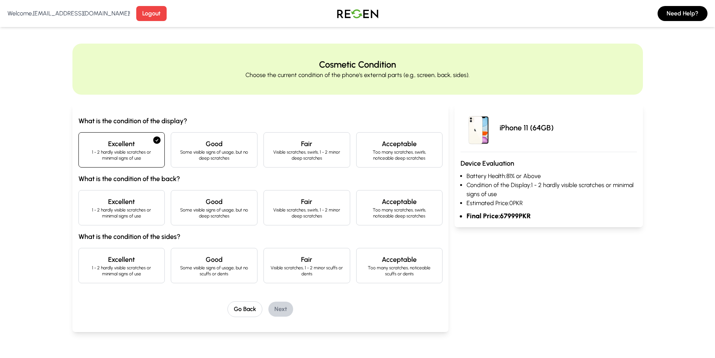
click at [152, 202] on h4 "Excellent" at bounding box center [122, 201] width 74 height 11
click at [135, 274] on p "1 - 2 hardly visible scratches or minimal signs of use" at bounding box center [122, 271] width 74 height 12
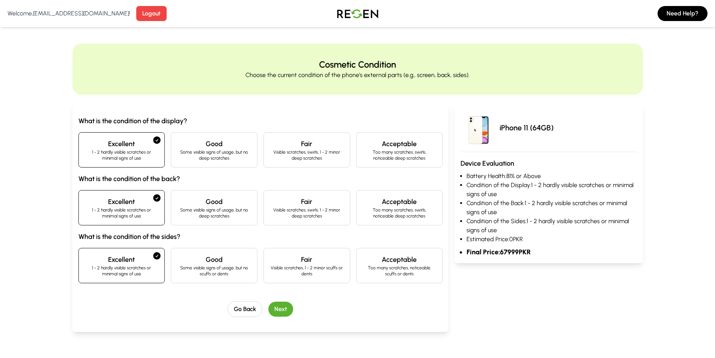
click at [179, 264] on h4 "Good" at bounding box center [214, 259] width 74 height 11
click at [283, 315] on button "Next" at bounding box center [280, 308] width 25 height 15
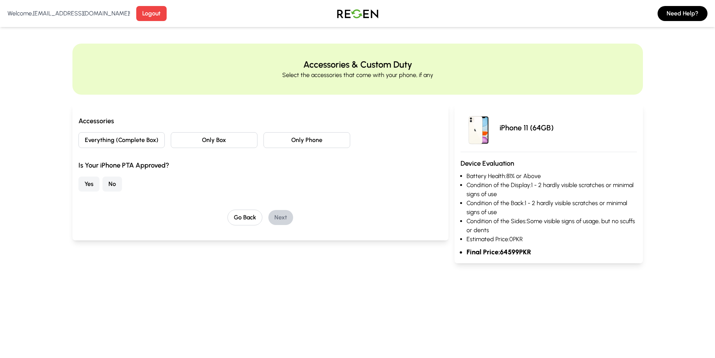
click at [226, 137] on button "Only Box" at bounding box center [214, 140] width 87 height 16
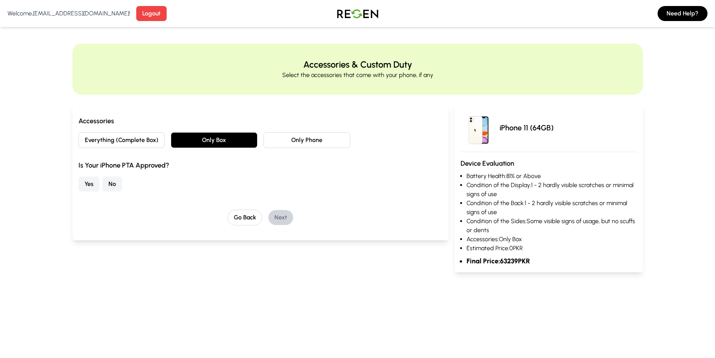
click at [117, 187] on button "No" at bounding box center [112, 183] width 20 height 15
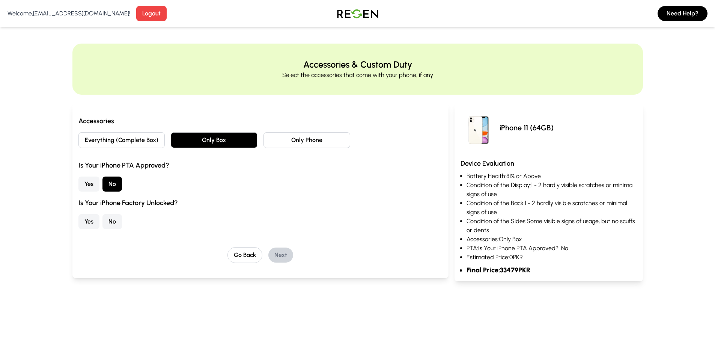
click at [83, 219] on button "Yes" at bounding box center [88, 221] width 21 height 15
click at [286, 251] on button "Next" at bounding box center [280, 254] width 25 height 15
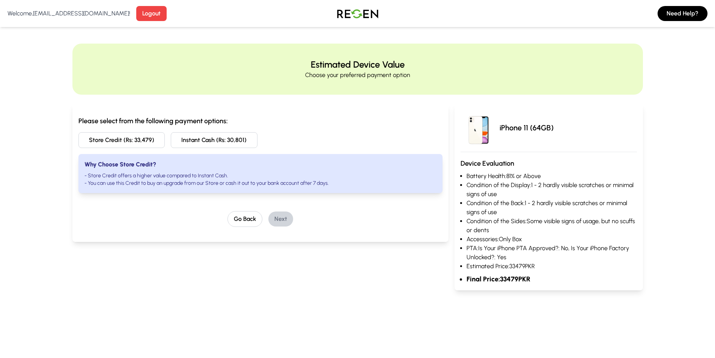
click at [247, 227] on div "Please select from the following payment options: Store Credit (Rs: 33,479) Ins…" at bounding box center [260, 173] width 376 height 138
click at [246, 223] on button "Go Back" at bounding box center [244, 219] width 35 height 16
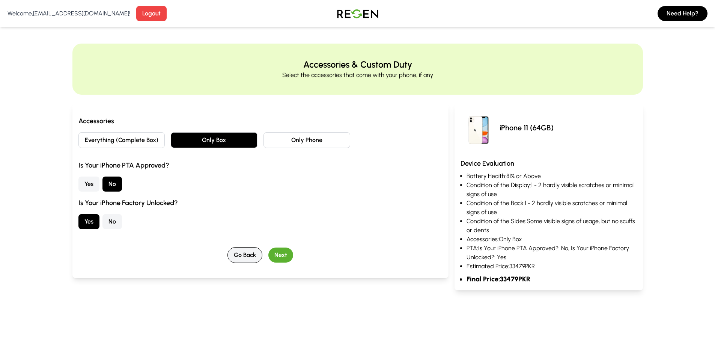
click at [249, 251] on button "Go Back" at bounding box center [244, 255] width 35 height 16
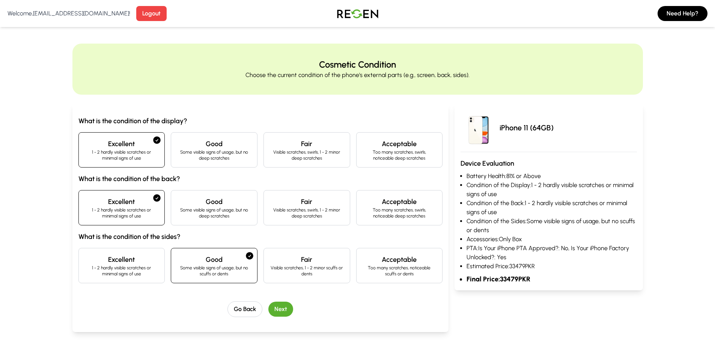
click at [146, 260] on h4 "Excellent" at bounding box center [122, 259] width 74 height 11
click at [281, 309] on button "Next" at bounding box center [280, 308] width 25 height 15
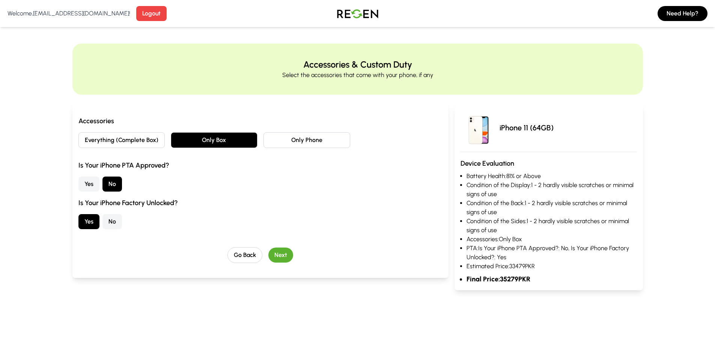
click at [314, 135] on button "Only Phone" at bounding box center [306, 140] width 87 height 16
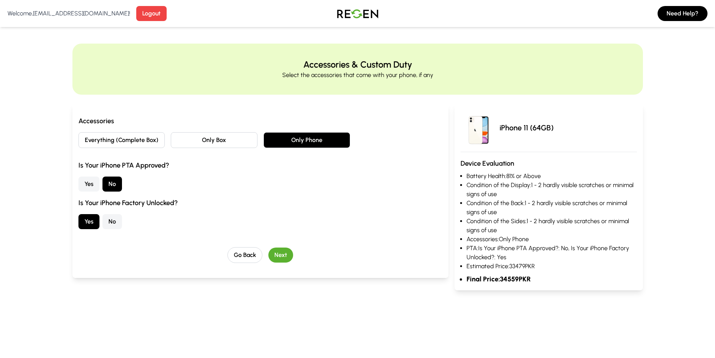
click at [218, 139] on button "Only Box" at bounding box center [214, 140] width 87 height 16
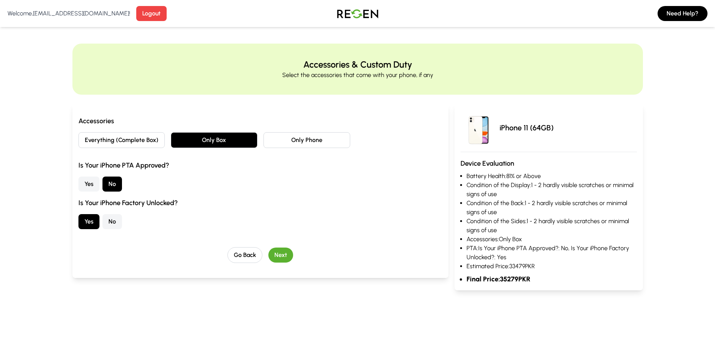
click at [318, 144] on button "Only Phone" at bounding box center [306, 140] width 87 height 16
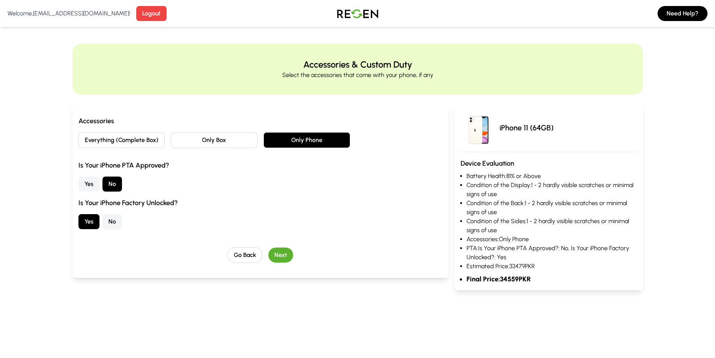
click at [209, 146] on button "Only Box" at bounding box center [214, 140] width 87 height 16
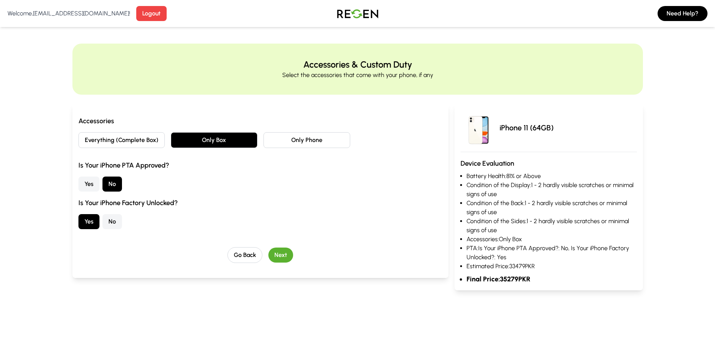
click at [143, 140] on button "Everything (Complete Box)" at bounding box center [121, 140] width 87 height 16
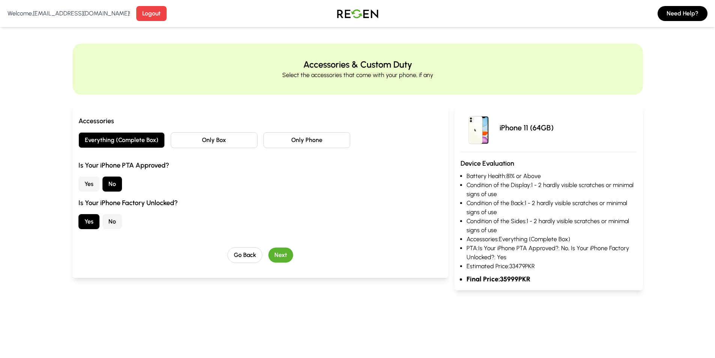
drag, startPoint x: 210, startPoint y: 140, endPoint x: 227, endPoint y: 140, distance: 17.3
click at [211, 140] on button "Only Box" at bounding box center [214, 140] width 87 height 16
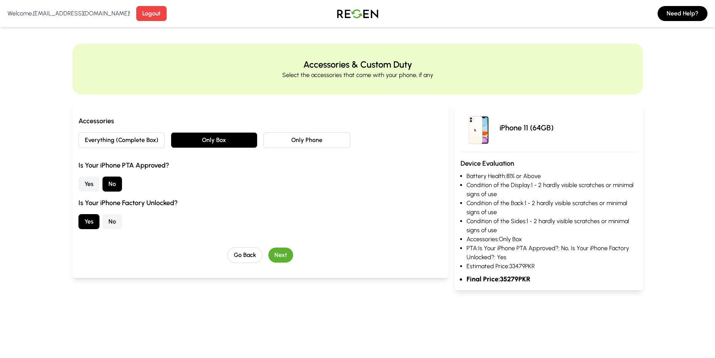
click at [279, 253] on button "Next" at bounding box center [280, 254] width 25 height 15
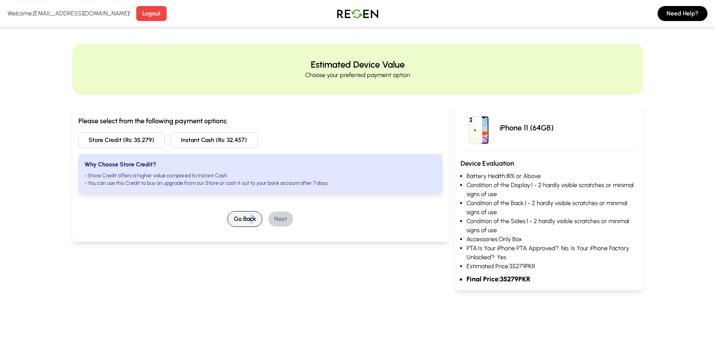
click at [252, 226] on div "Please select from the following payment options: Store Credit (Rs: 35,279) Ins…" at bounding box center [260, 173] width 376 height 138
click at [232, 218] on button "Go Back" at bounding box center [244, 219] width 35 height 16
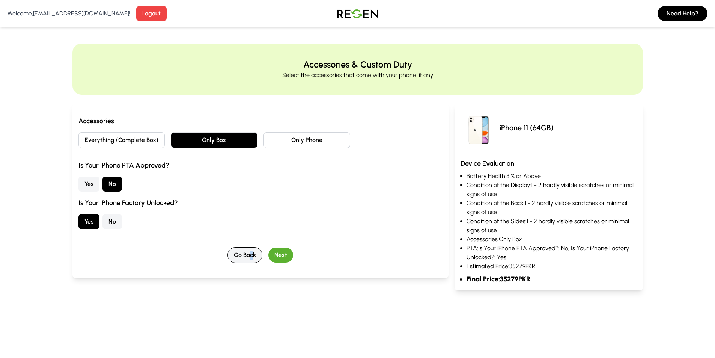
click at [238, 247] on button "Go Back" at bounding box center [244, 255] width 35 height 16
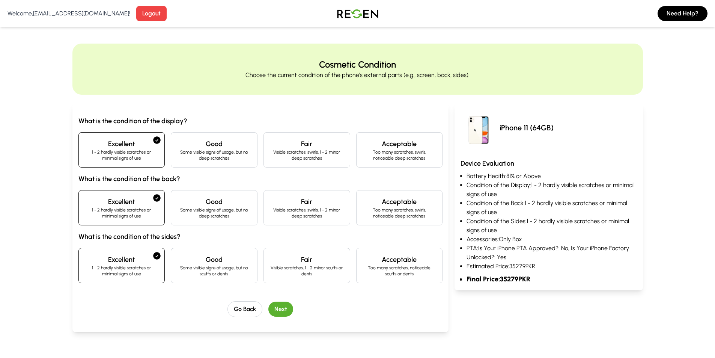
click at [224, 260] on h4 "Good" at bounding box center [214, 259] width 74 height 11
click at [269, 316] on div "Go Back Next" at bounding box center [260, 309] width 364 height 16
click at [274, 313] on button "Next" at bounding box center [280, 308] width 25 height 15
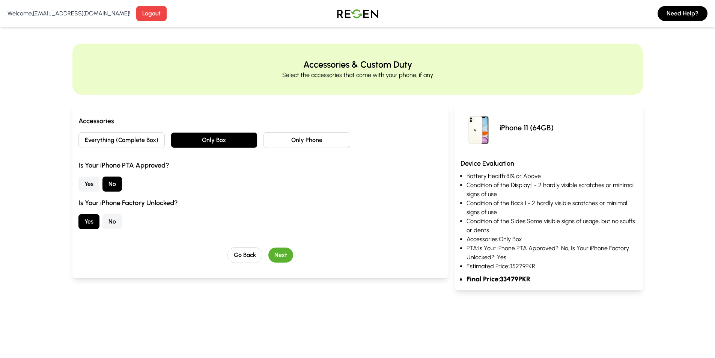
click at [274, 253] on button "Next" at bounding box center [280, 254] width 25 height 15
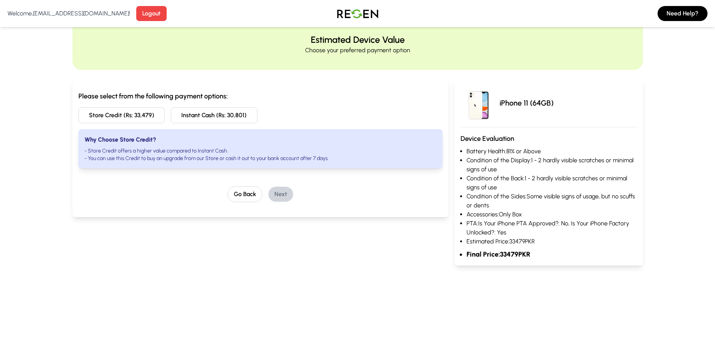
scroll to position [38, 0]
